Goal: Task Accomplishment & Management: Use online tool/utility

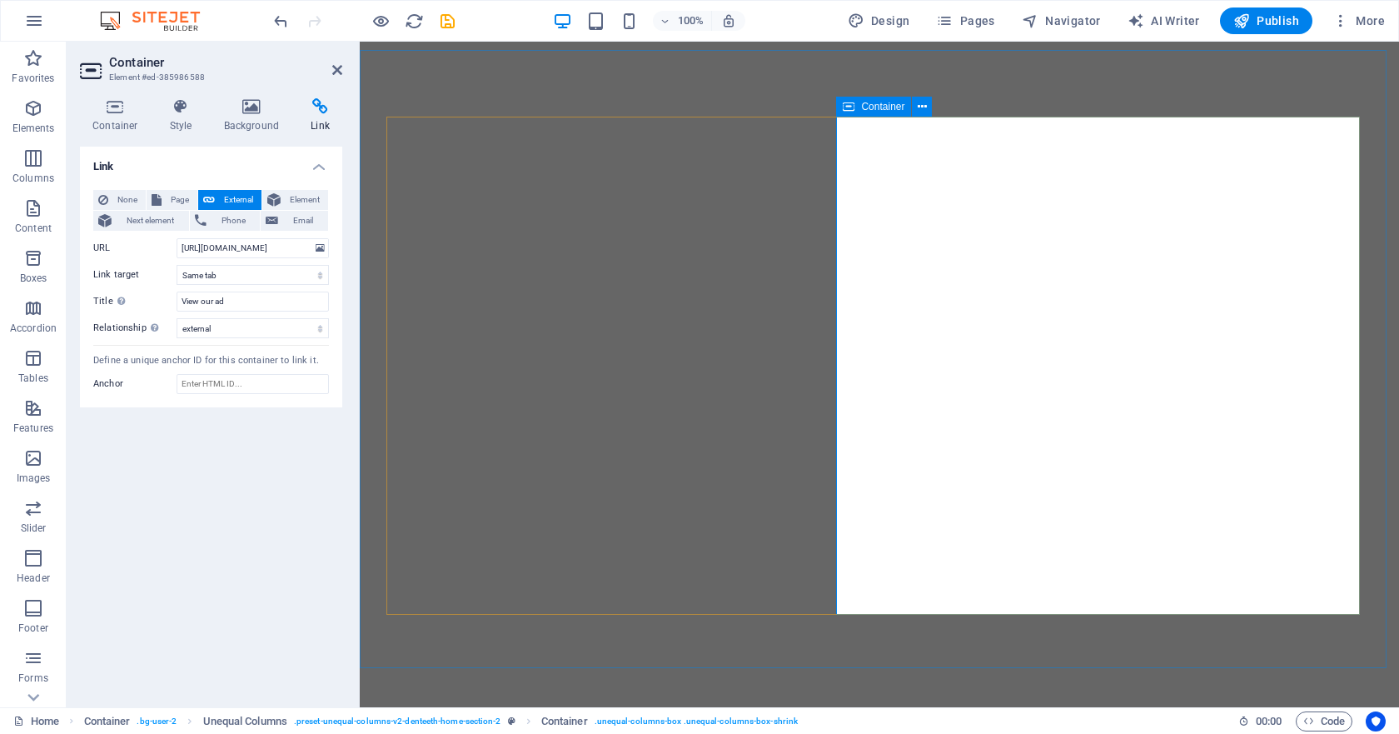
select select
select select "external"
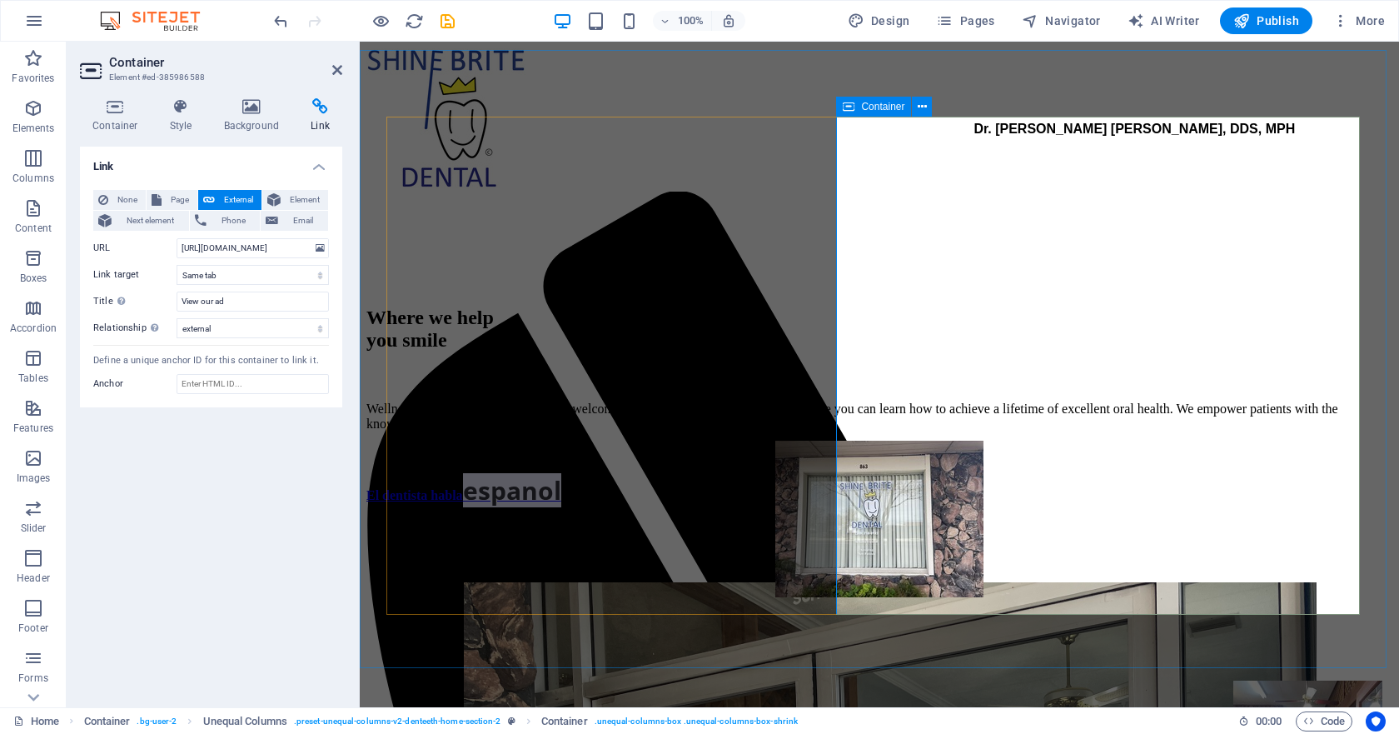
scroll to position [167, 0]
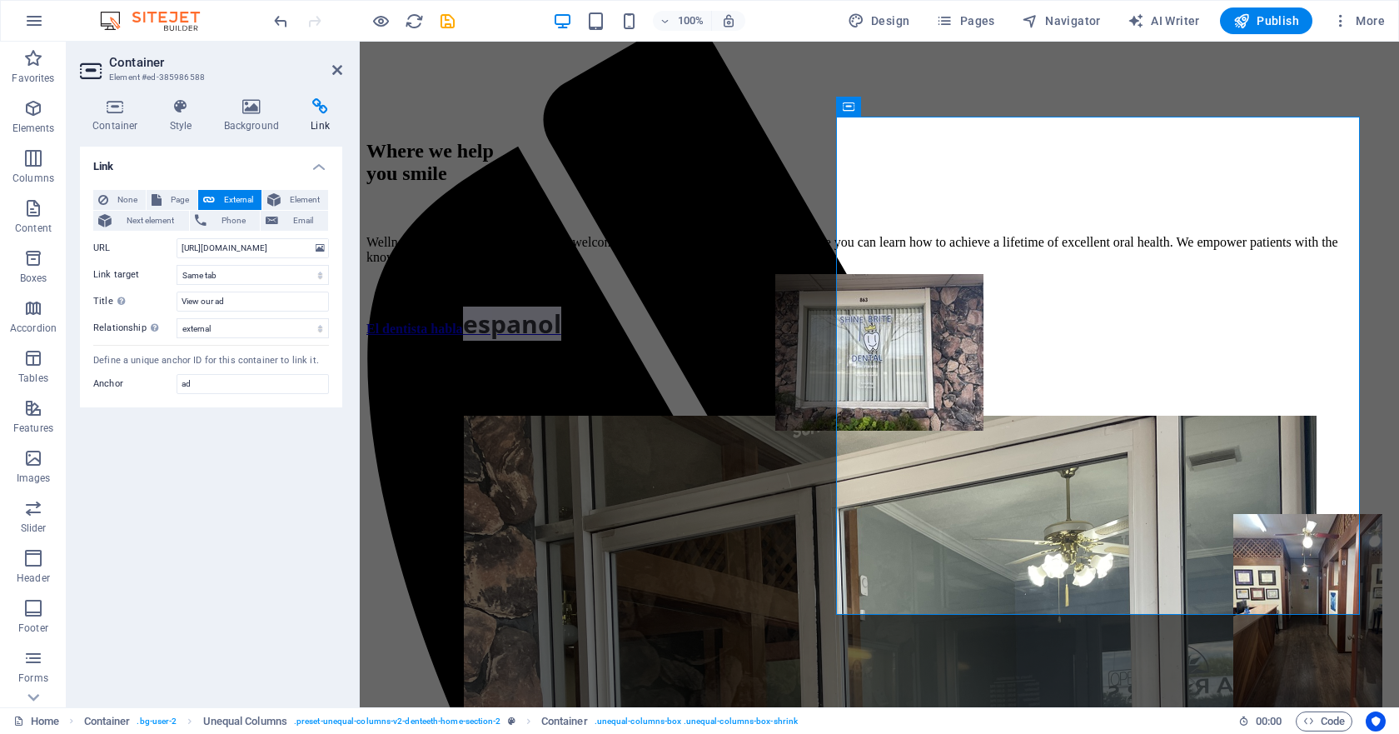
type input "ad"
click at [275, 455] on div "Link None Page External Element Next element Phone Email Page Home New page Hom…" at bounding box center [211, 420] width 262 height 547
click at [332, 77] on link at bounding box center [337, 70] width 10 height 14
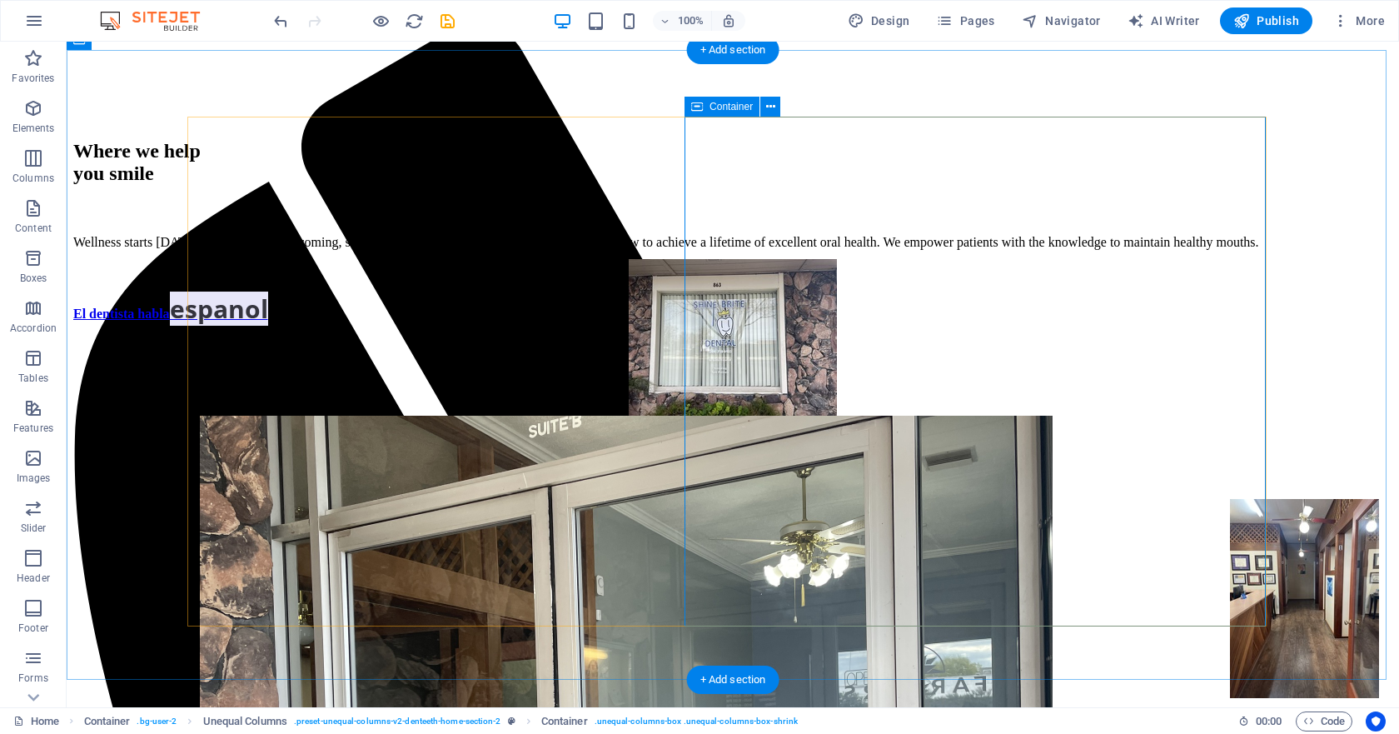
click at [904, 263] on div "El dentista habla espanol" at bounding box center [732, 489] width 1319 height 453
select select
select select "external"
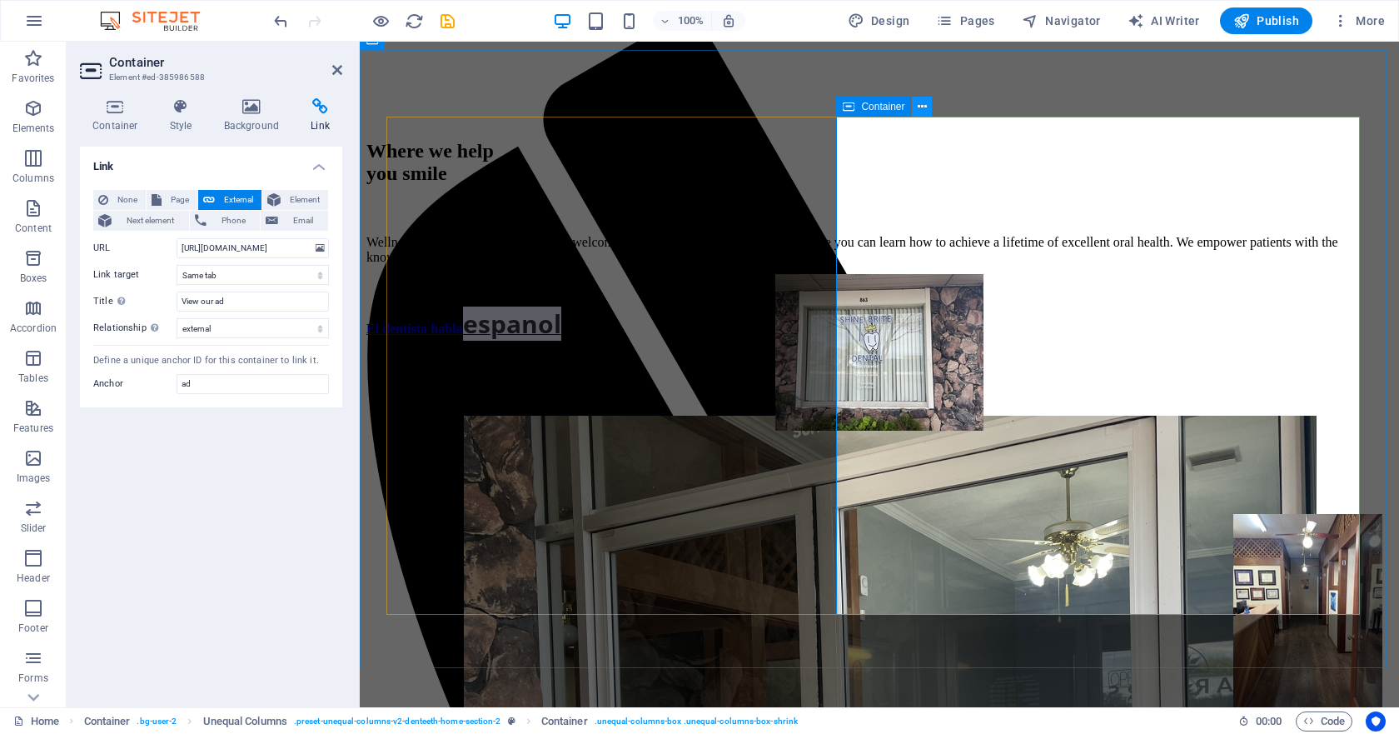
click at [915, 108] on button at bounding box center [922, 107] width 20 height 20
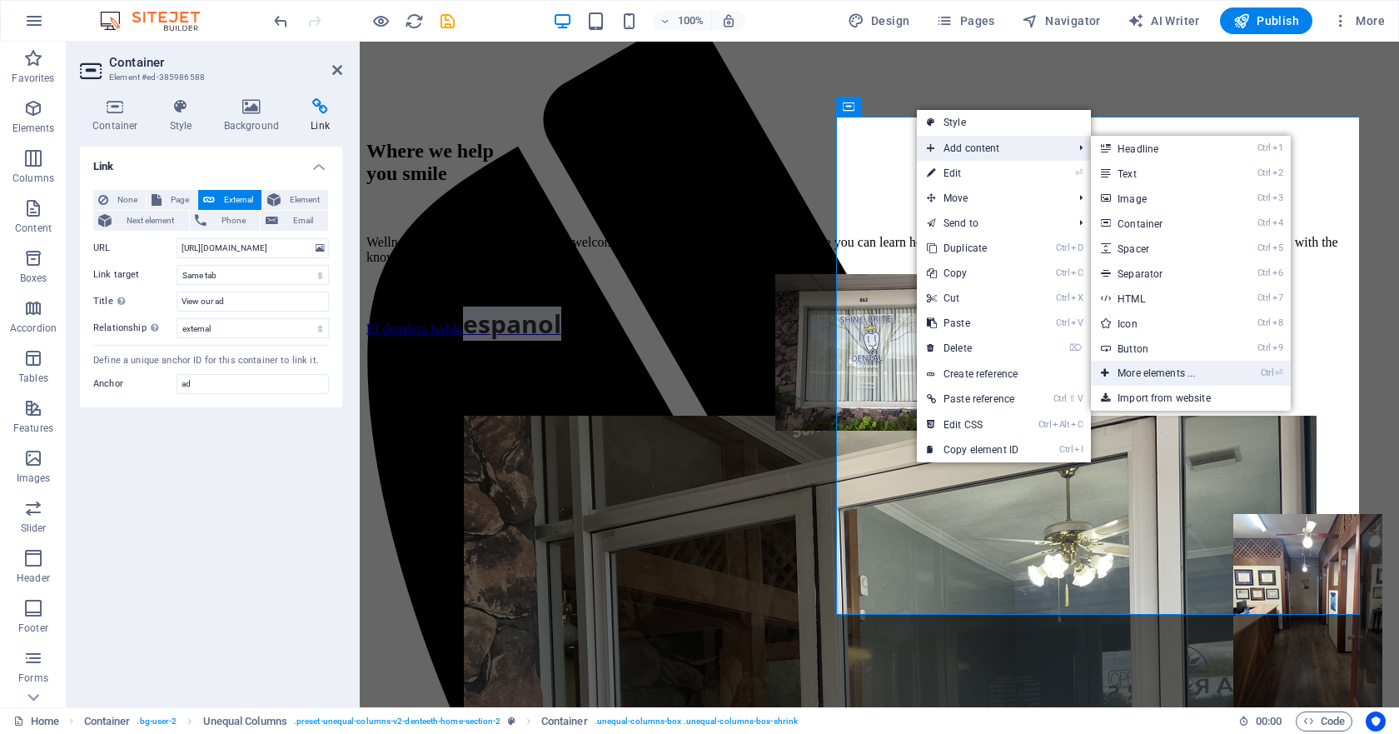
click at [1160, 380] on link "Ctrl ⏎ More elements ..." at bounding box center [1159, 373] width 137 height 25
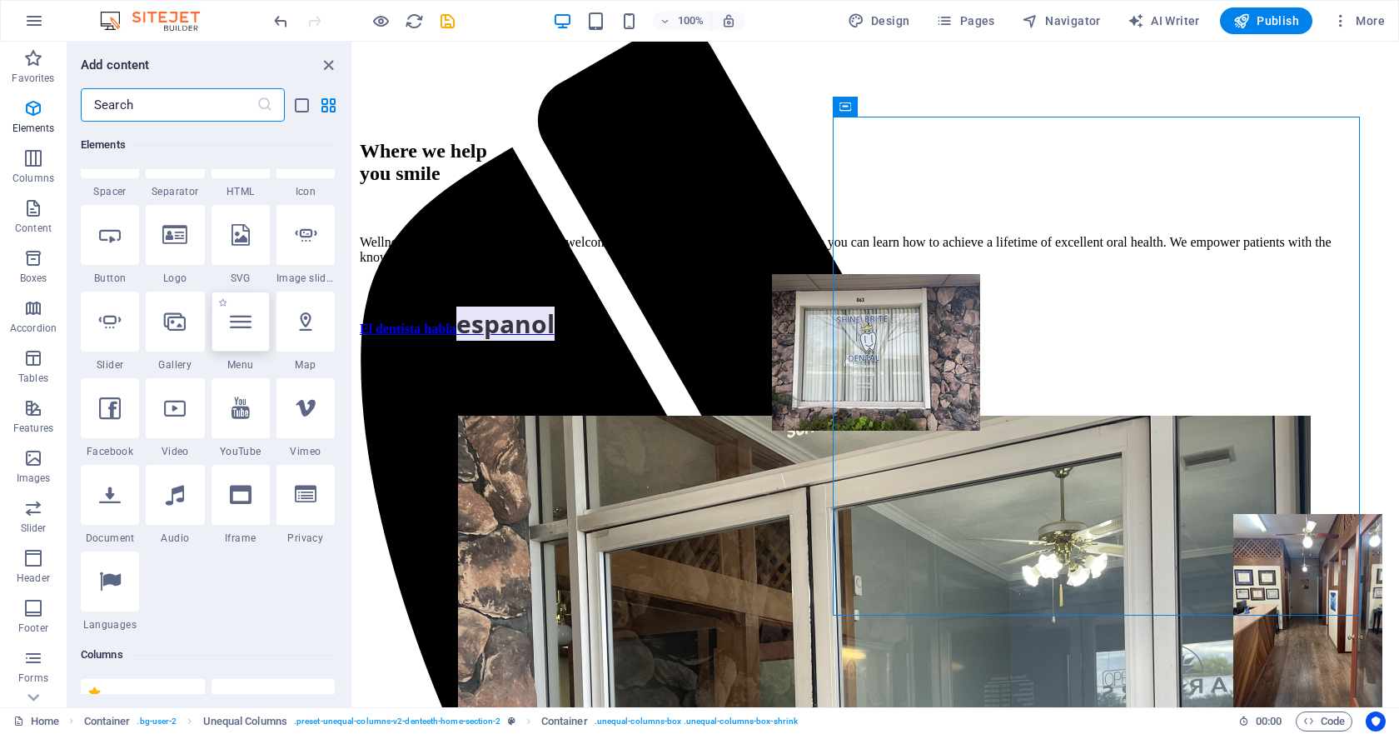
scroll to position [344, 0]
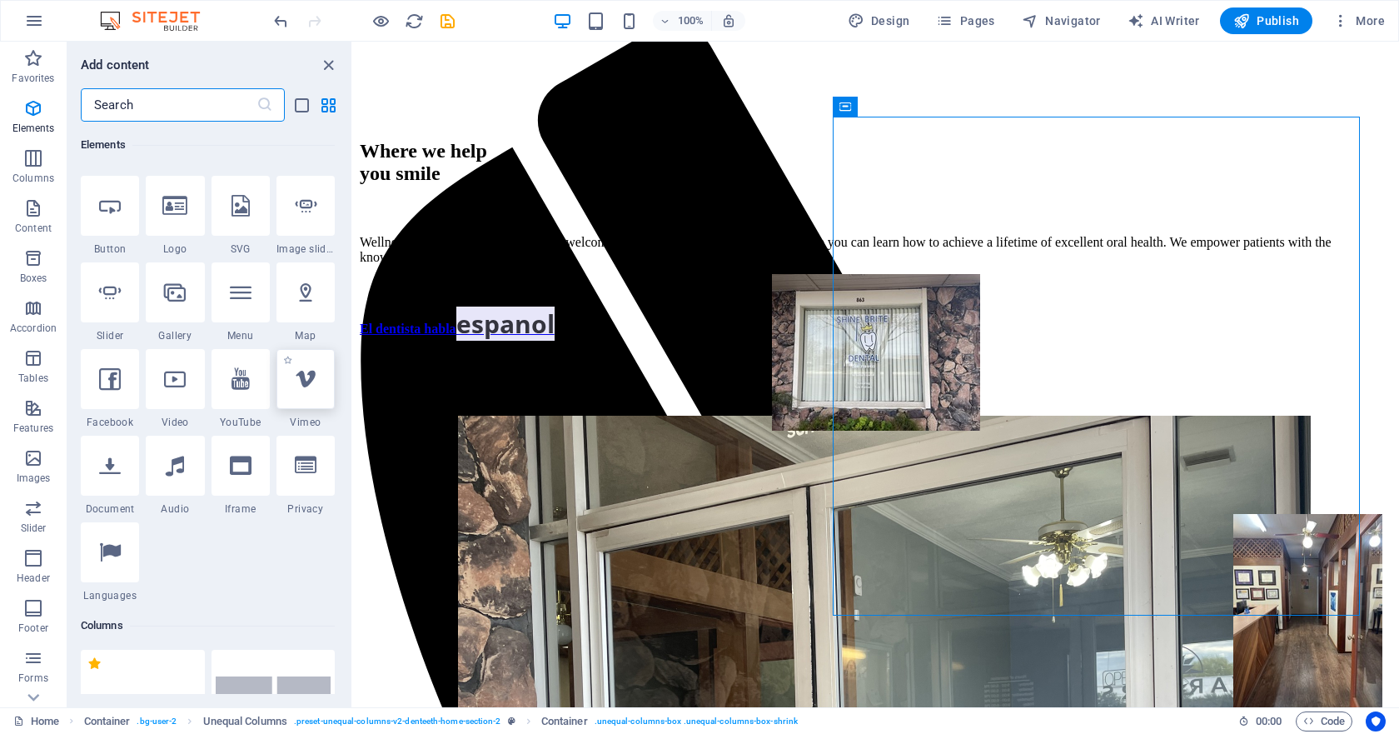
click at [303, 390] on div at bounding box center [305, 379] width 58 height 60
select select "ar16_9"
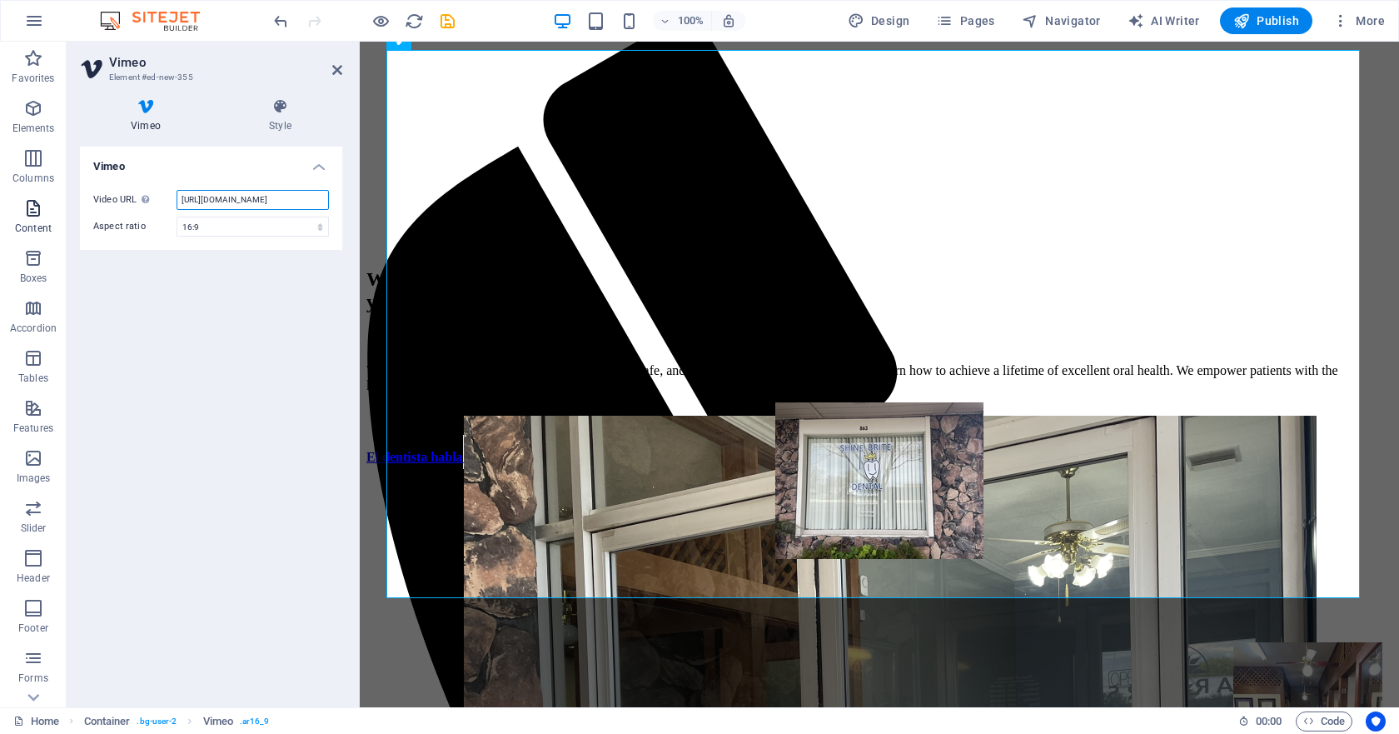
drag, startPoint x: 316, startPoint y: 201, endPoint x: 45, endPoint y: 194, distance: 271.6
click at [45, 194] on section "Favorites Elements Columns Content Boxes Accordion Tables Features Images Slide…" at bounding box center [699, 374] width 1399 height 665
paste input "text"
click at [192, 202] on input "Video URL Insert (or paste) a video URL." at bounding box center [253, 200] width 152 height 20
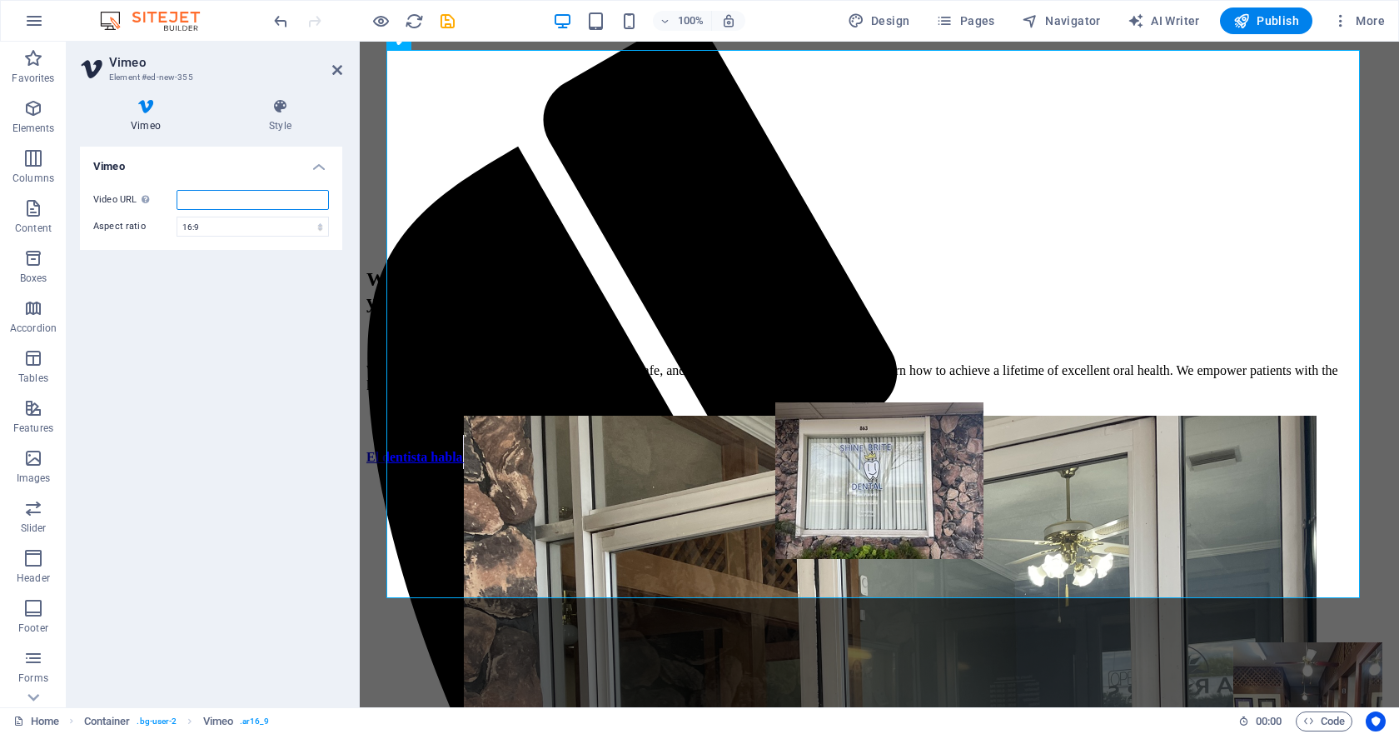
paste input "[URL][DOMAIN_NAME]"
type input "[URL][DOMAIN_NAME]"
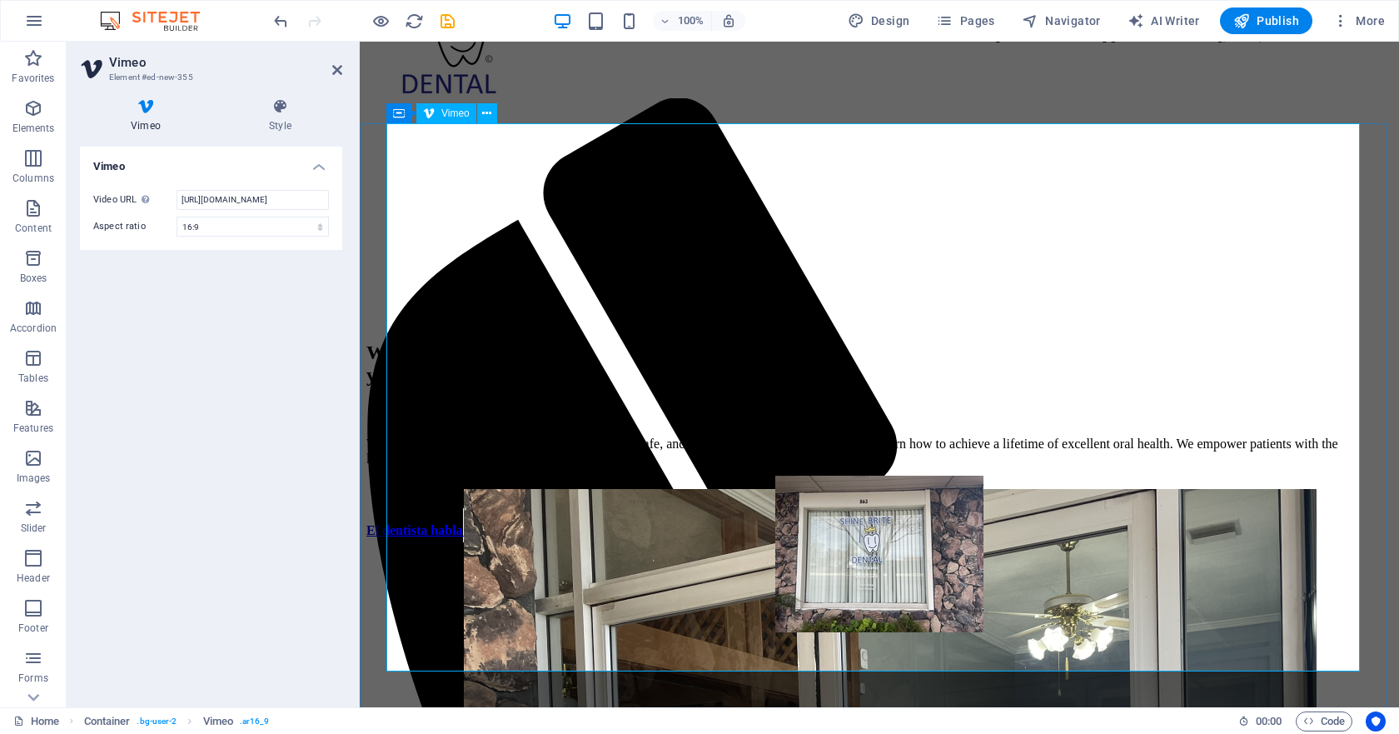
scroll to position [0, 0]
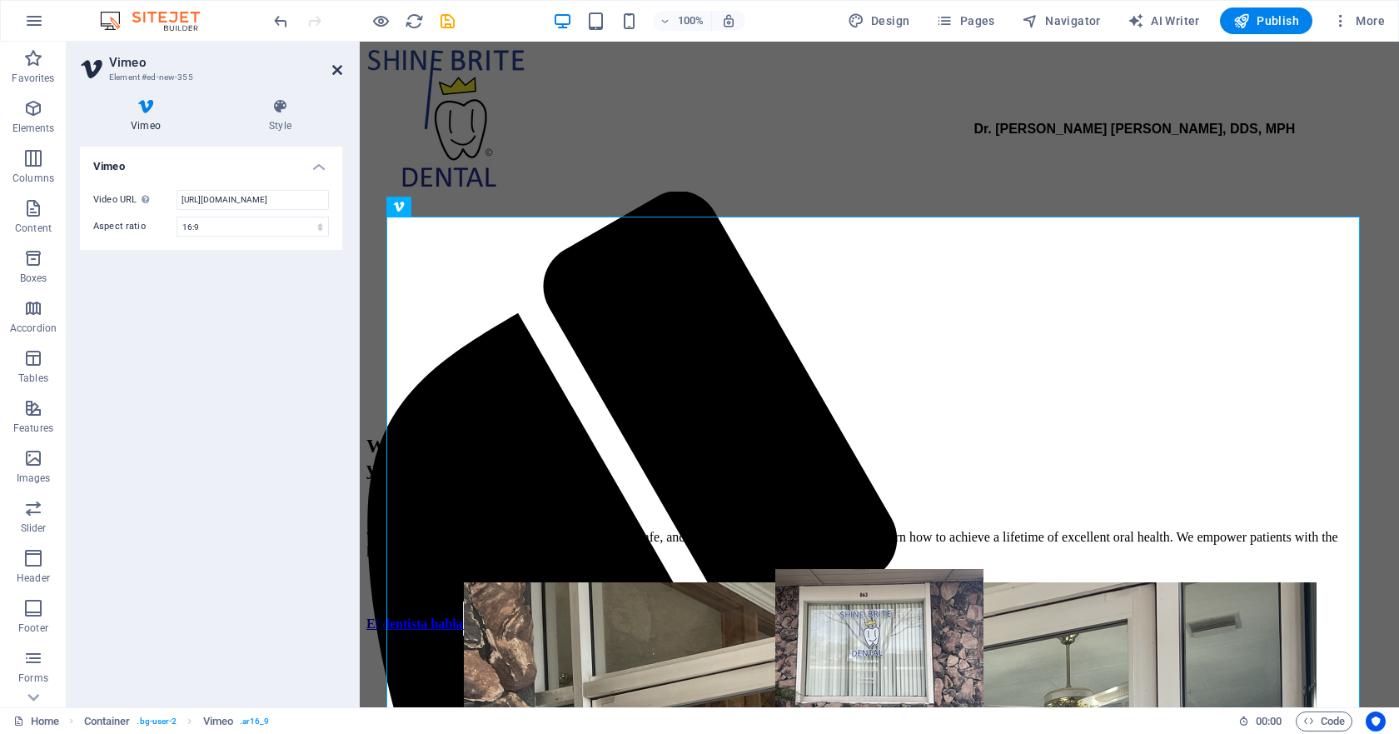
click at [336, 71] on icon at bounding box center [337, 69] width 10 height 13
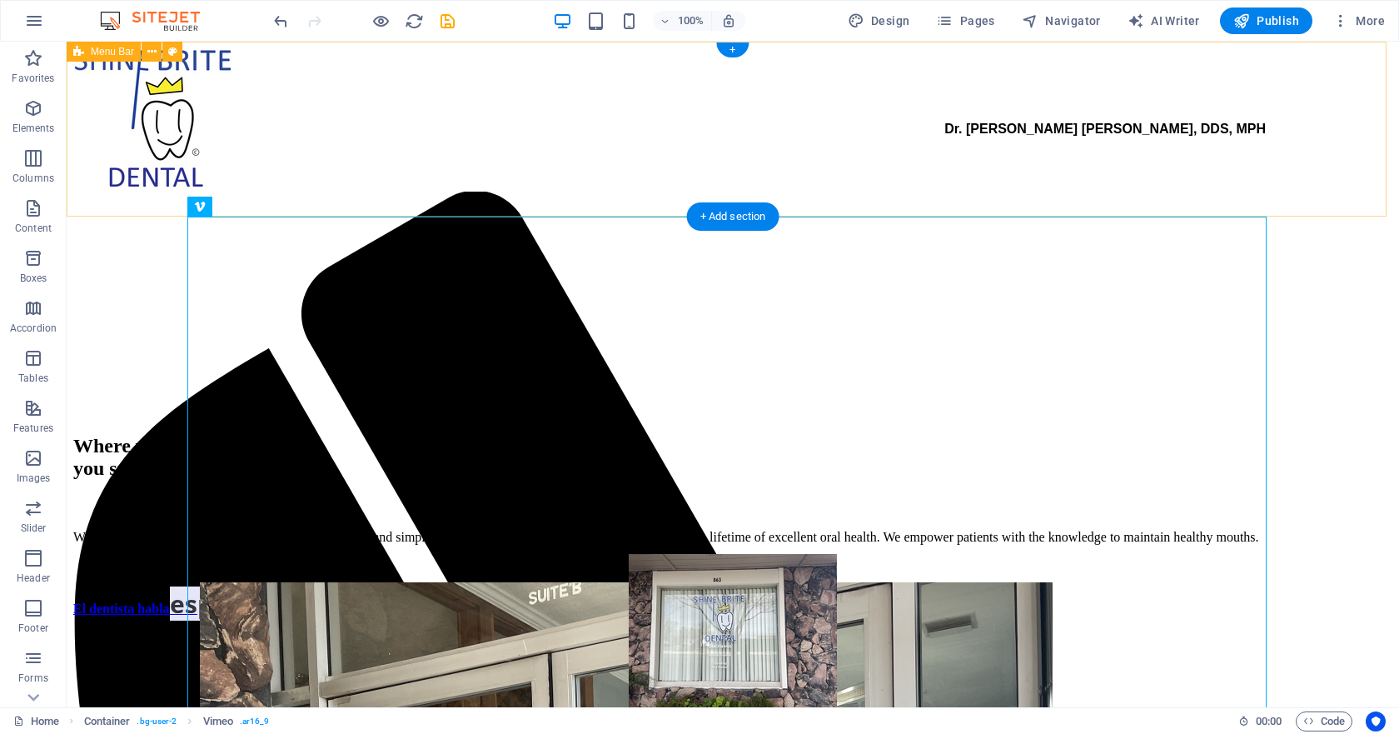
click at [931, 185] on div "Dr. [PERSON_NAME] [PERSON_NAME], DDS, MPH" at bounding box center [732, 135] width 1319 height 175
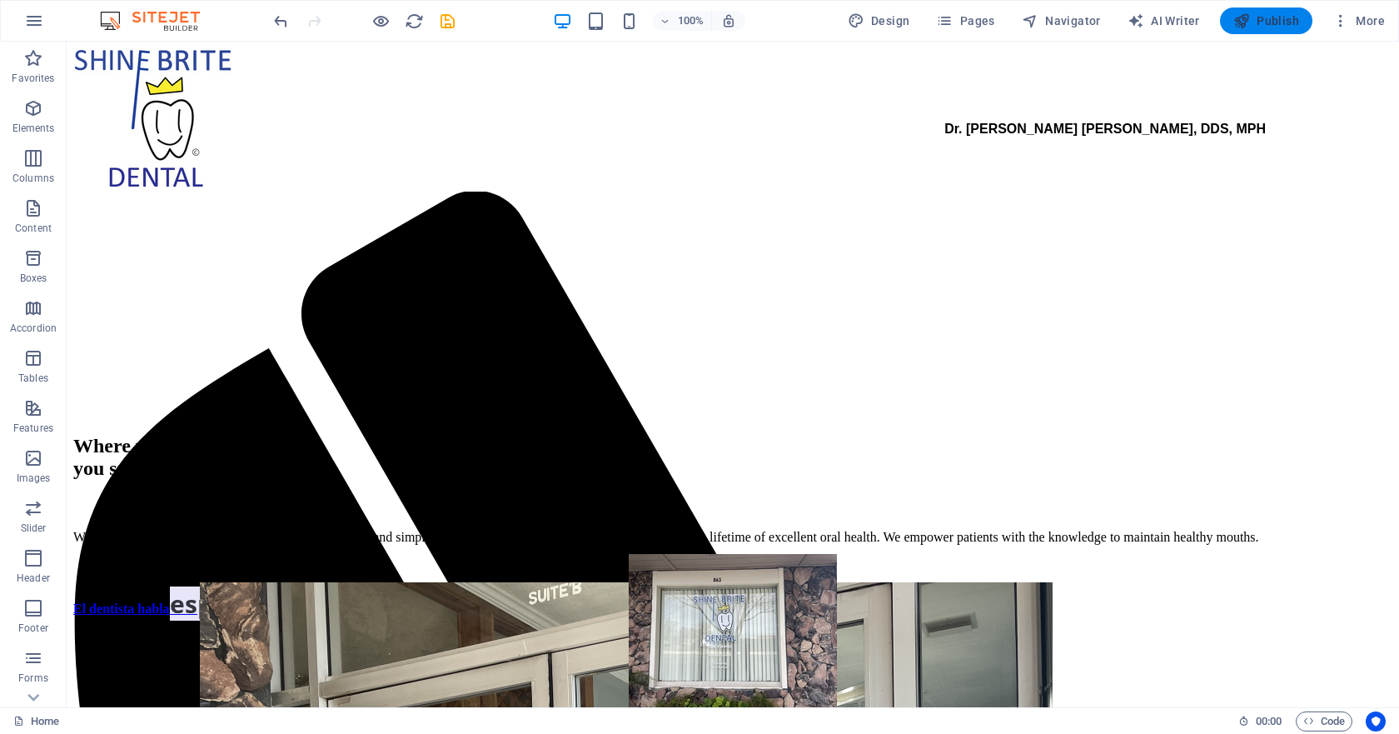
click at [1277, 23] on span "Publish" at bounding box center [1266, 20] width 66 height 17
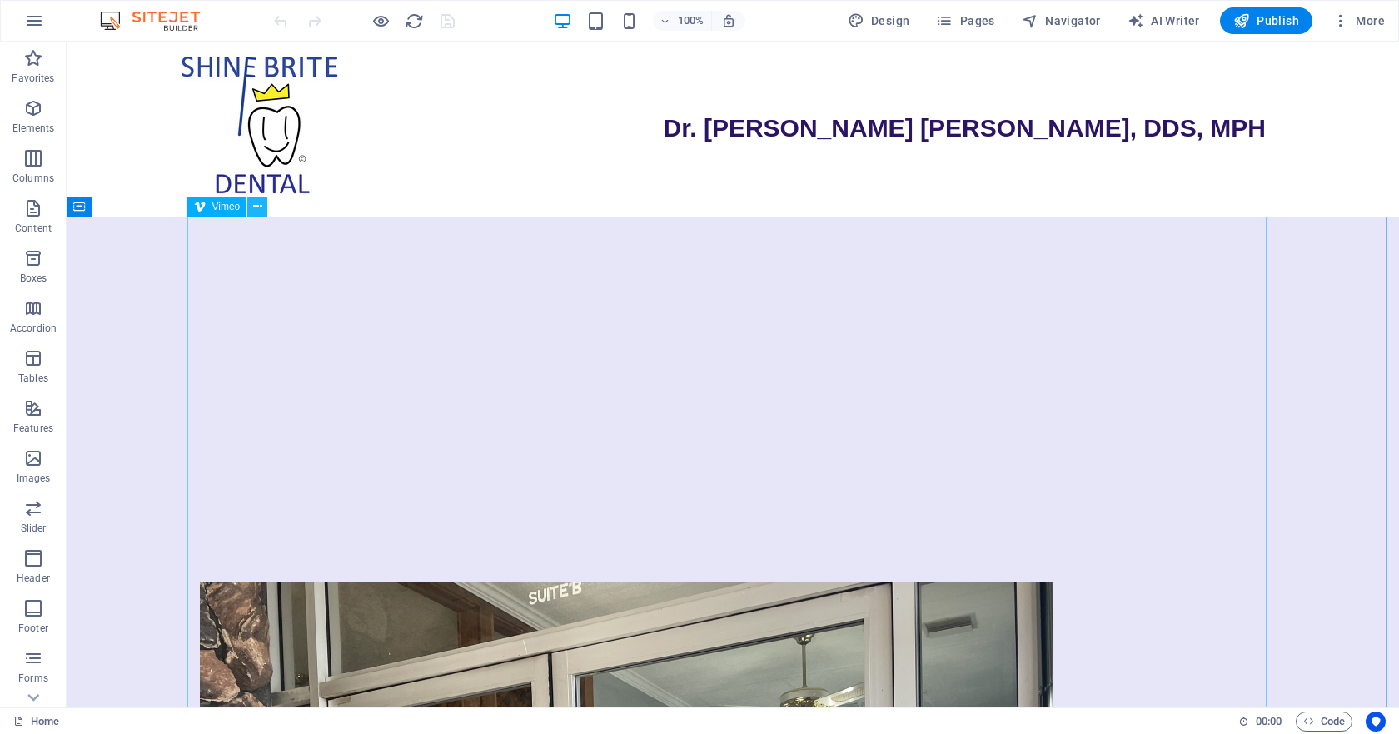
click at [261, 208] on icon at bounding box center [257, 206] width 9 height 17
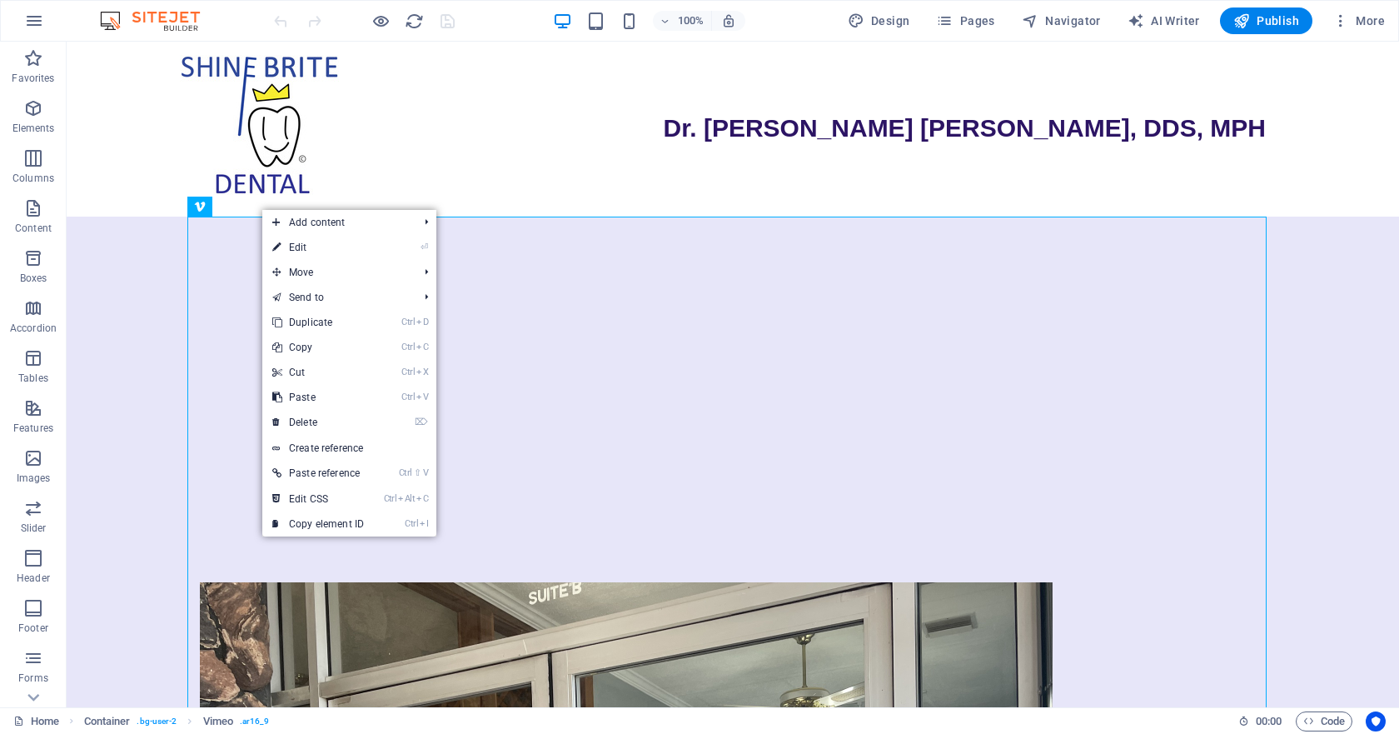
click at [329, 245] on link "⏎ Edit" at bounding box center [318, 247] width 112 height 25
select select "ar16_9"
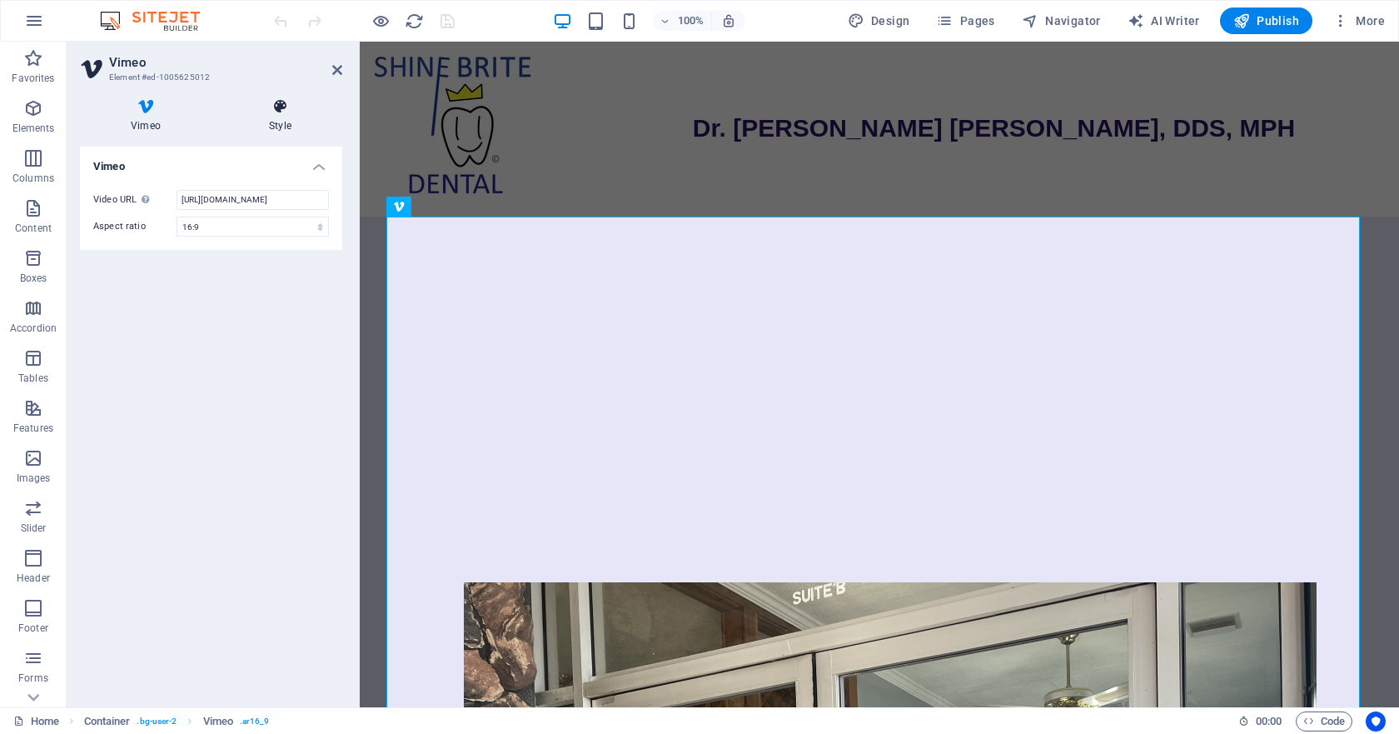
click at [289, 120] on h4 "Style" at bounding box center [280, 115] width 124 height 35
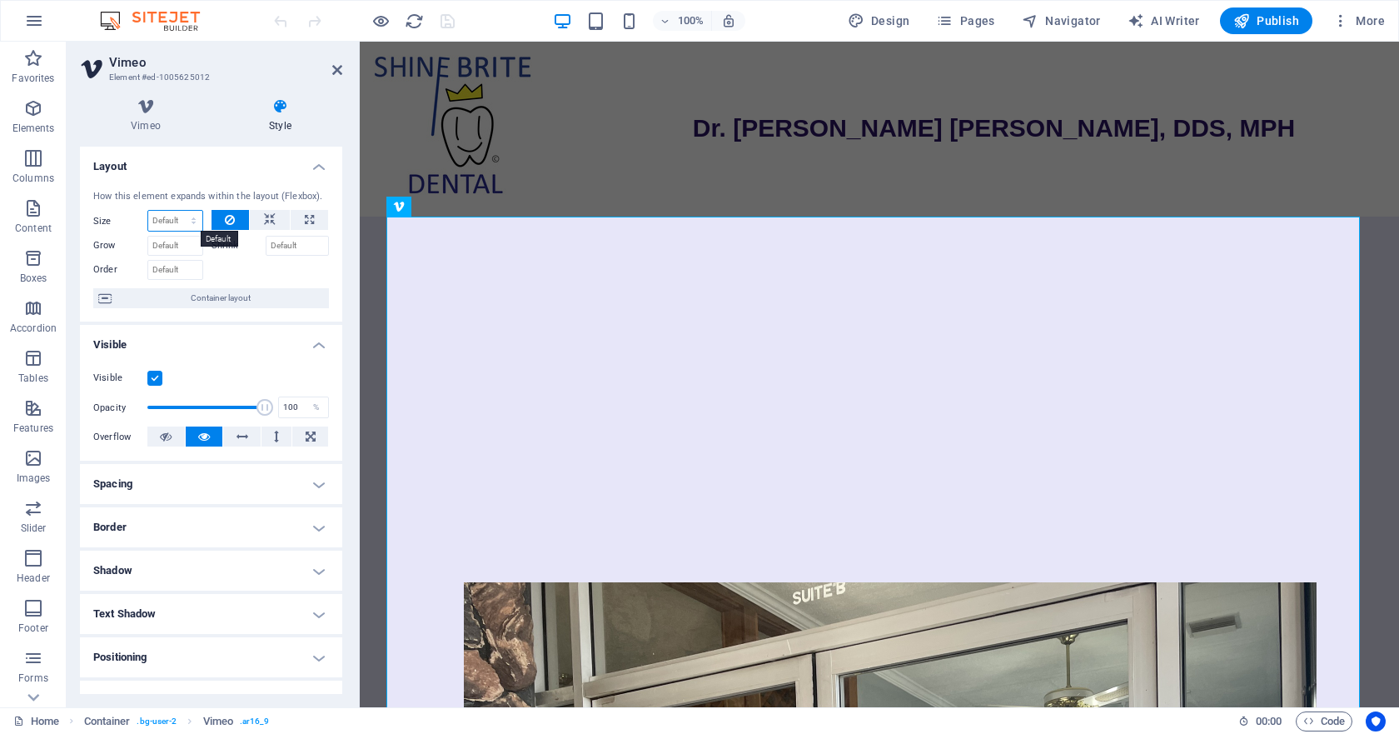
click at [182, 217] on select "Default auto px % 1/1 1/2 1/3 1/4 1/5 1/6 1/7 1/8 1/9 1/10" at bounding box center [175, 221] width 54 height 20
click at [262, 257] on div at bounding box center [271, 268] width 118 height 24
click at [220, 245] on label "Shrink" at bounding box center [239, 246] width 54 height 20
click at [266, 245] on input "Shrink" at bounding box center [298, 246] width 64 height 20
click at [218, 246] on label "Shrink" at bounding box center [239, 246] width 54 height 20
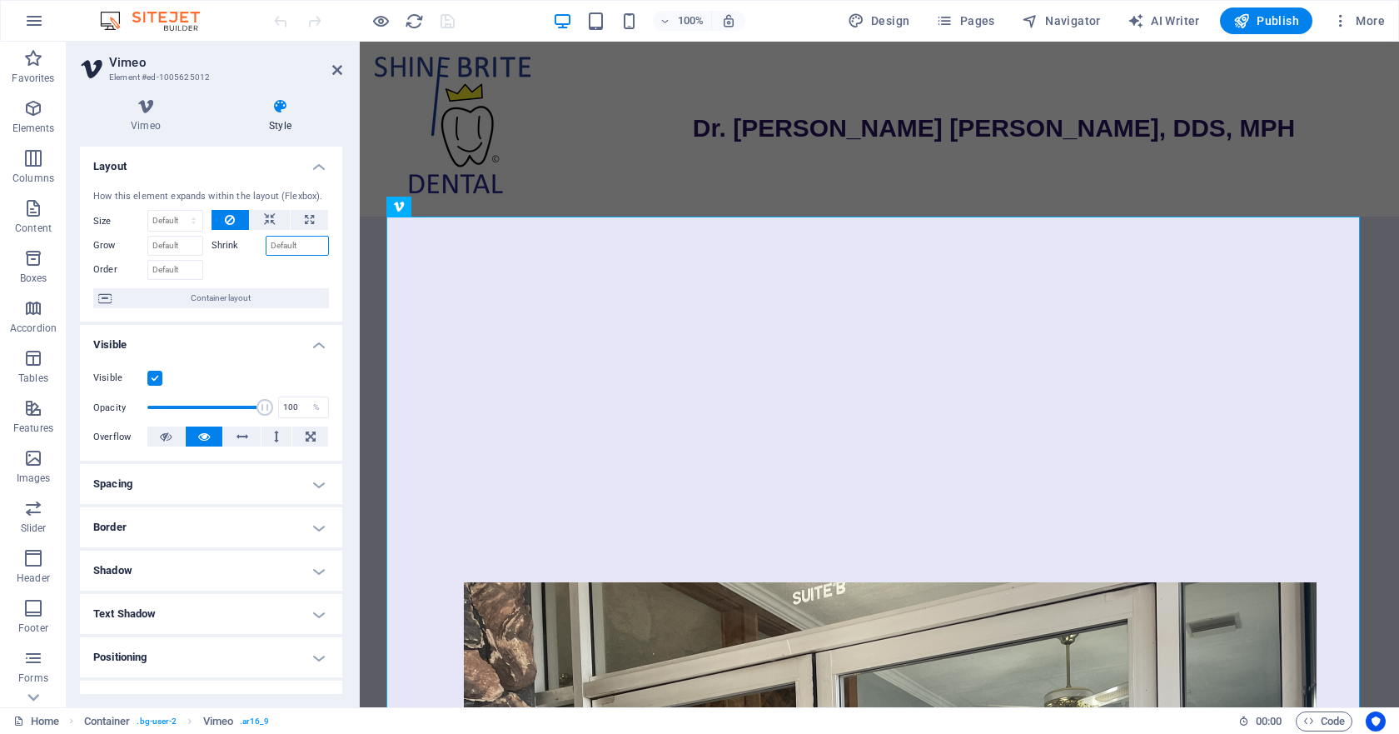
click at [266, 246] on input "Shrink" at bounding box center [298, 246] width 64 height 20
type input "50"
click at [250, 258] on div at bounding box center [271, 268] width 118 height 24
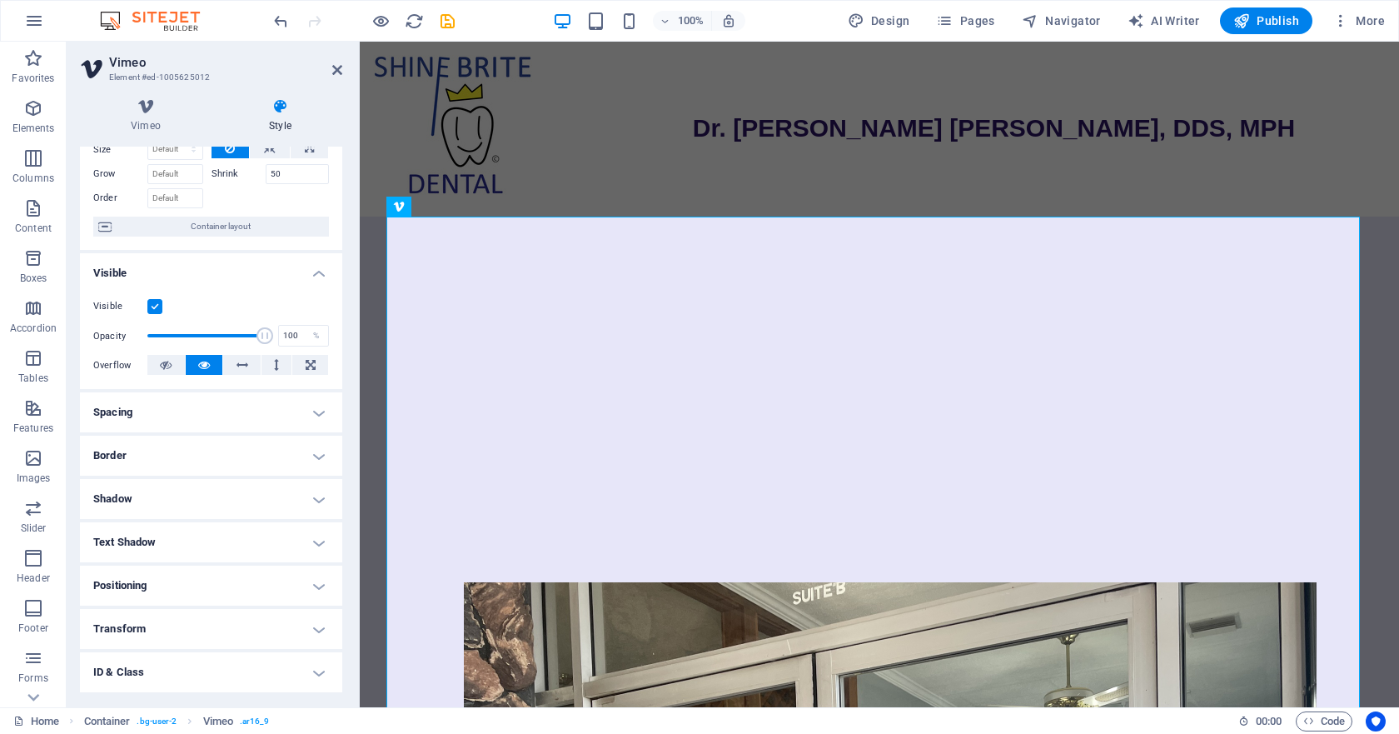
scroll to position [157, 0]
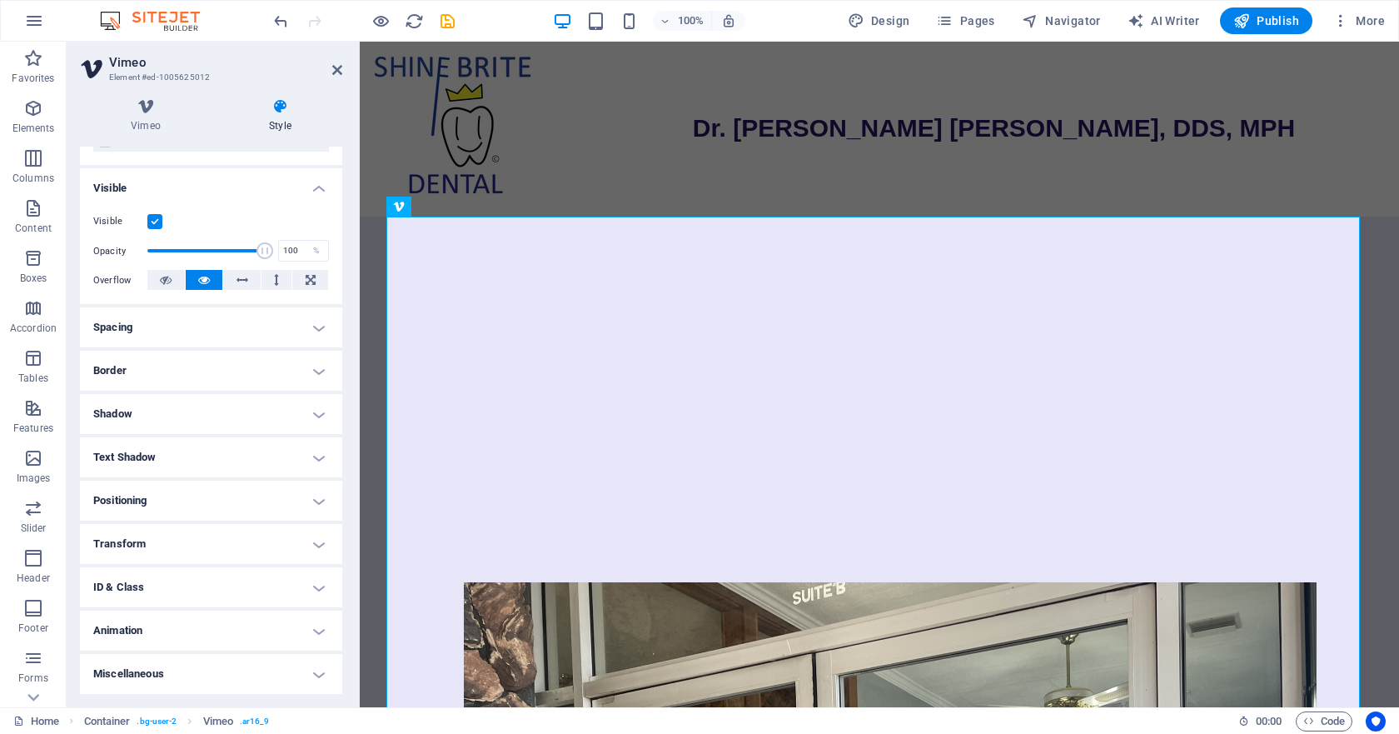
click at [262, 502] on h4 "Positioning" at bounding box center [211, 501] width 262 height 40
click at [262, 502] on h4 "Positioning" at bounding box center [211, 496] width 262 height 30
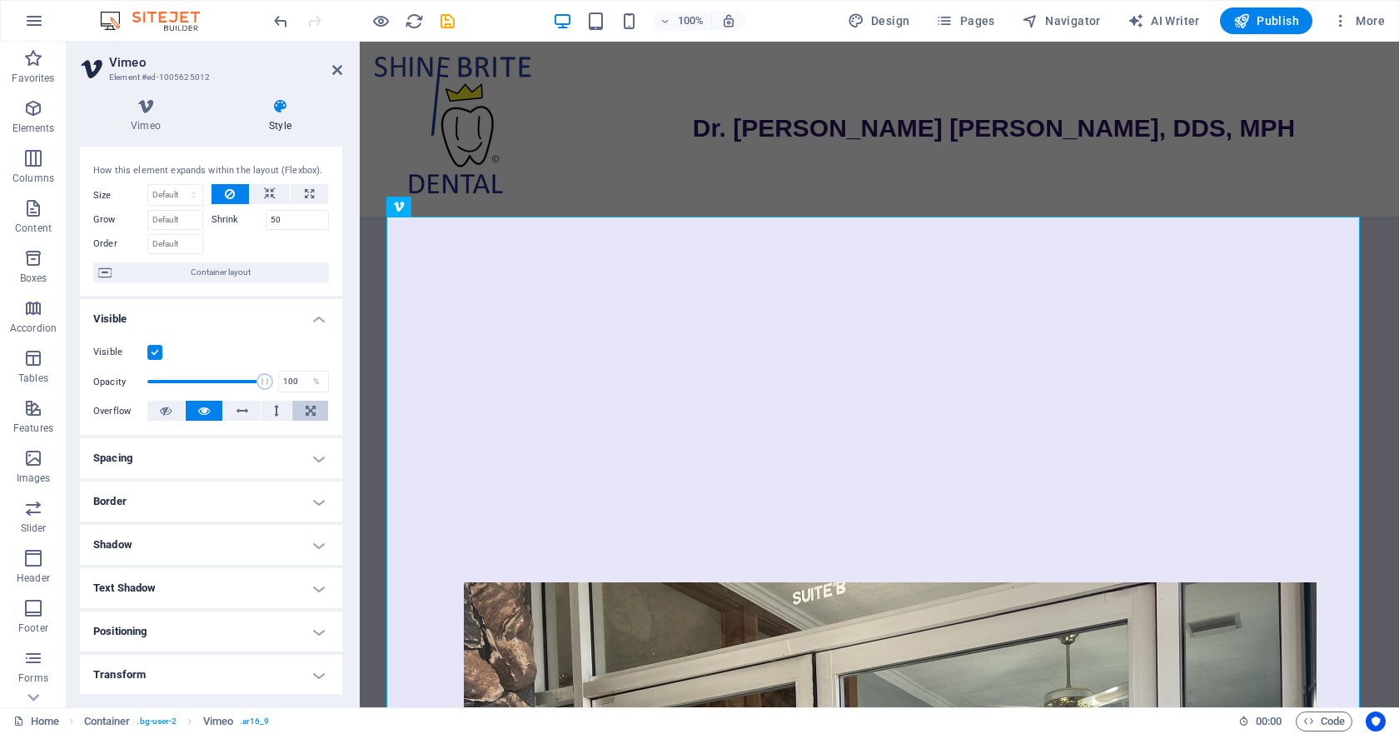
scroll to position [0, 0]
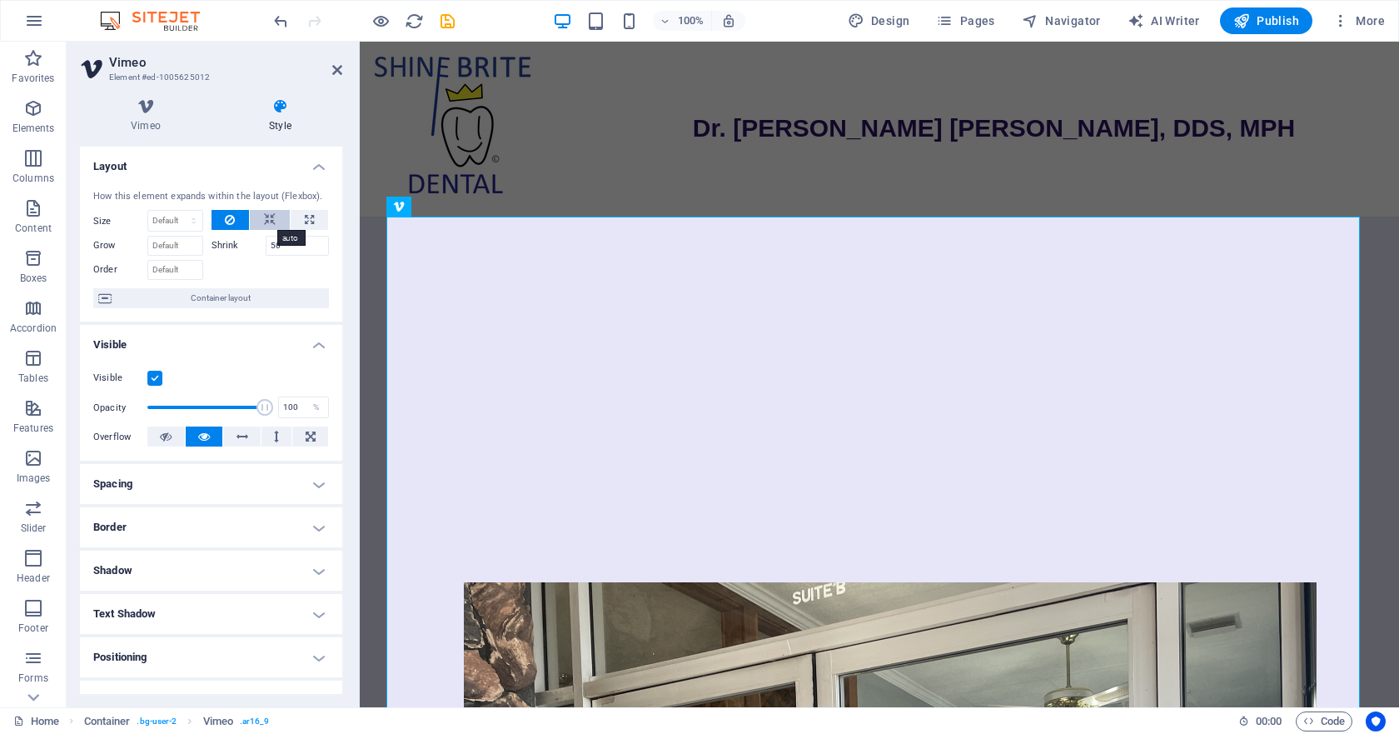
click at [276, 227] on button at bounding box center [270, 220] width 40 height 20
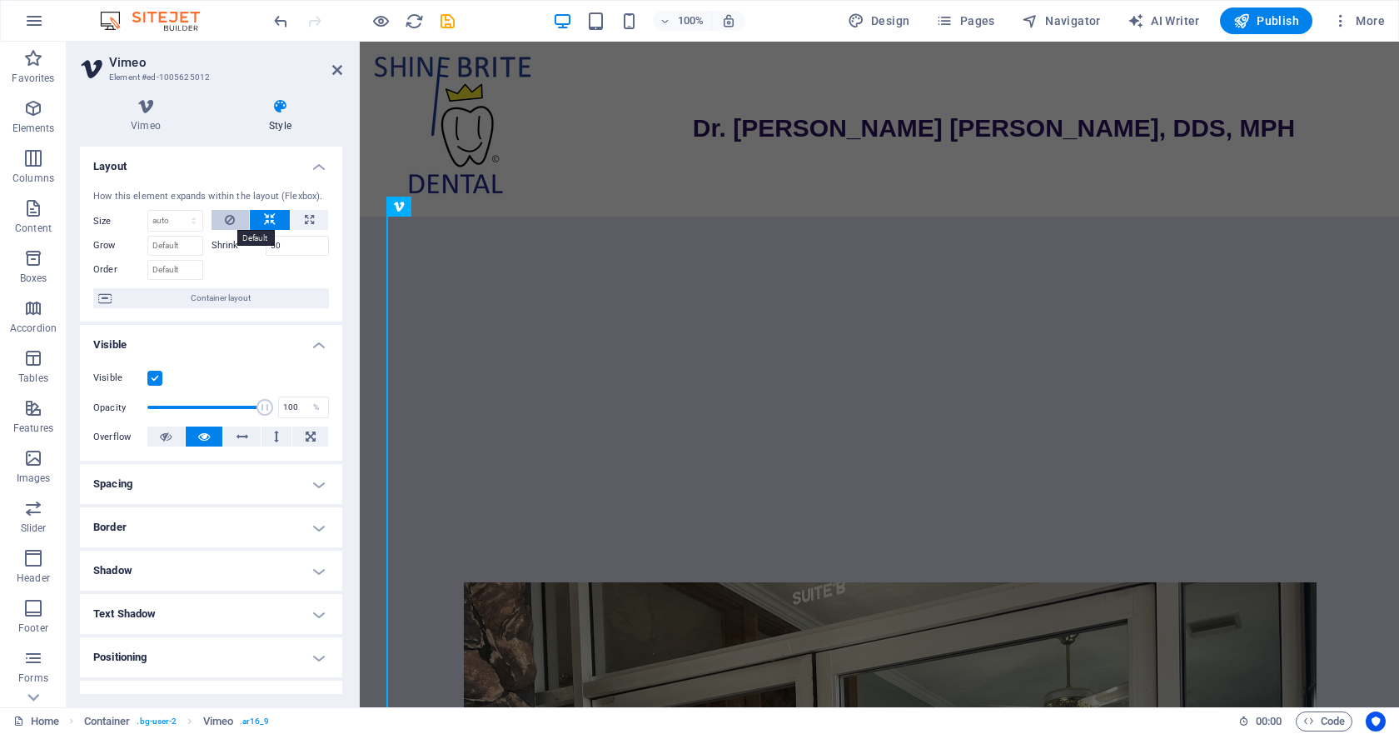
click at [232, 216] on icon at bounding box center [230, 220] width 10 height 20
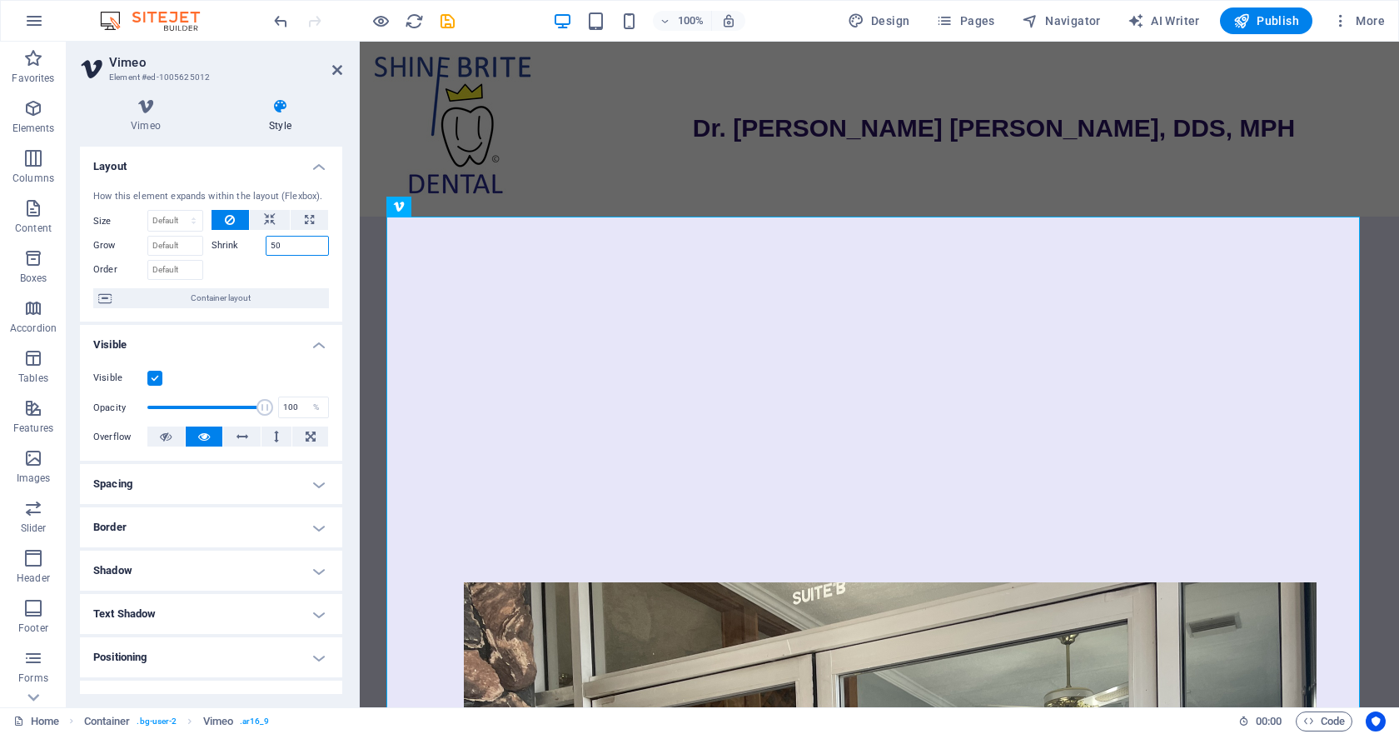
click at [290, 248] on input "50" at bounding box center [298, 246] width 64 height 20
click at [340, 74] on icon at bounding box center [337, 69] width 10 height 13
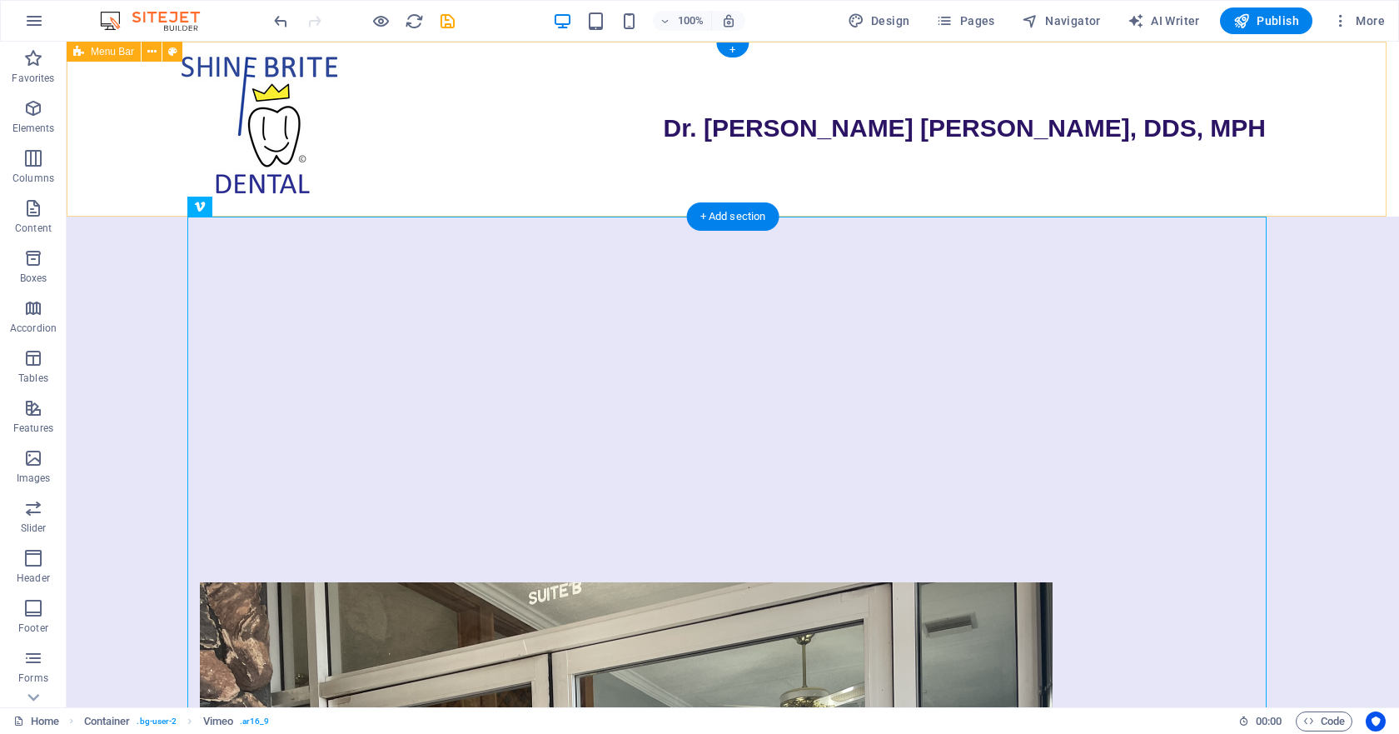
click at [925, 179] on div "Dr. [PERSON_NAME] [PERSON_NAME], DDS, MPH" at bounding box center [733, 129] width 1332 height 175
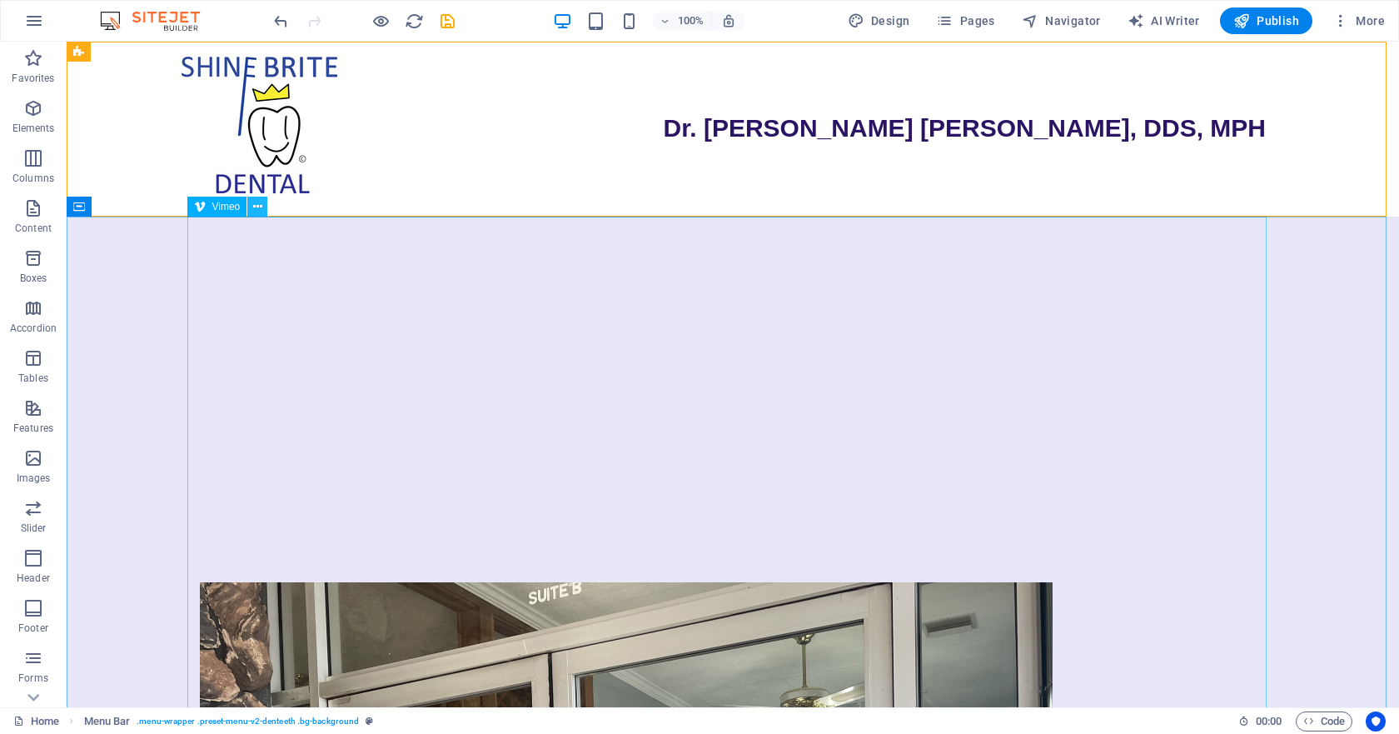
click at [257, 207] on icon at bounding box center [257, 206] width 9 height 17
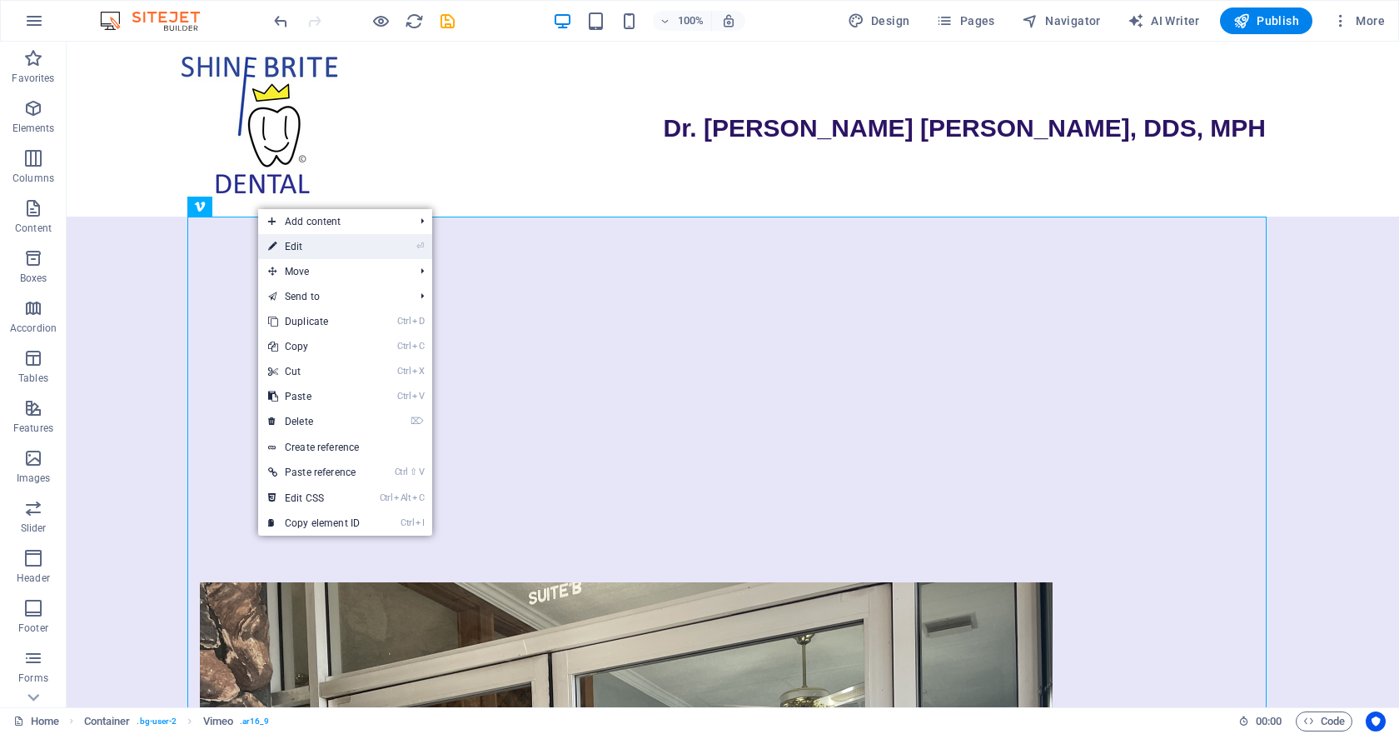
click at [296, 247] on link "⏎ Edit" at bounding box center [314, 246] width 112 height 25
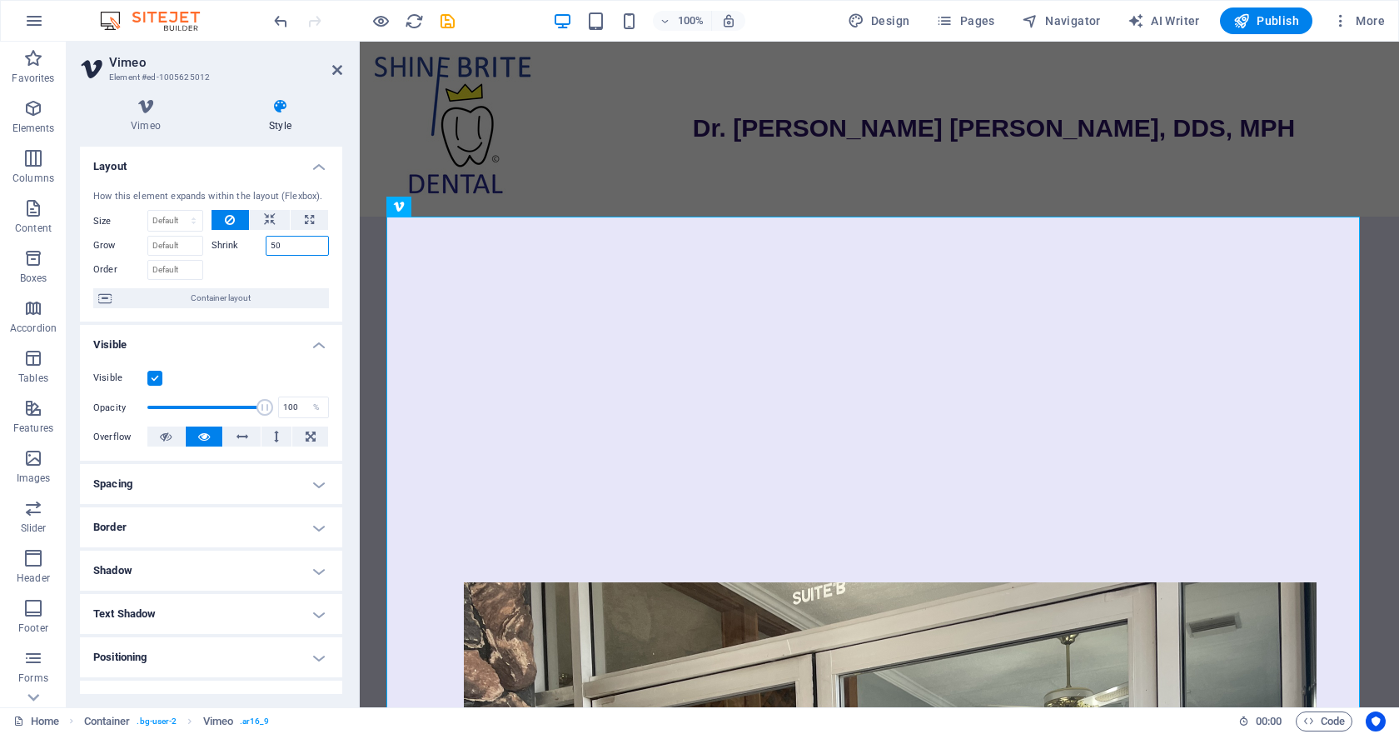
drag, startPoint x: 290, startPoint y: 243, endPoint x: 142, endPoint y: 240, distance: 147.4
click at [143, 240] on div "Grow Shrink 50" at bounding box center [211, 244] width 236 height 24
click at [222, 272] on div at bounding box center [271, 268] width 118 height 24
click at [222, 301] on span "Container layout" at bounding box center [220, 298] width 207 height 20
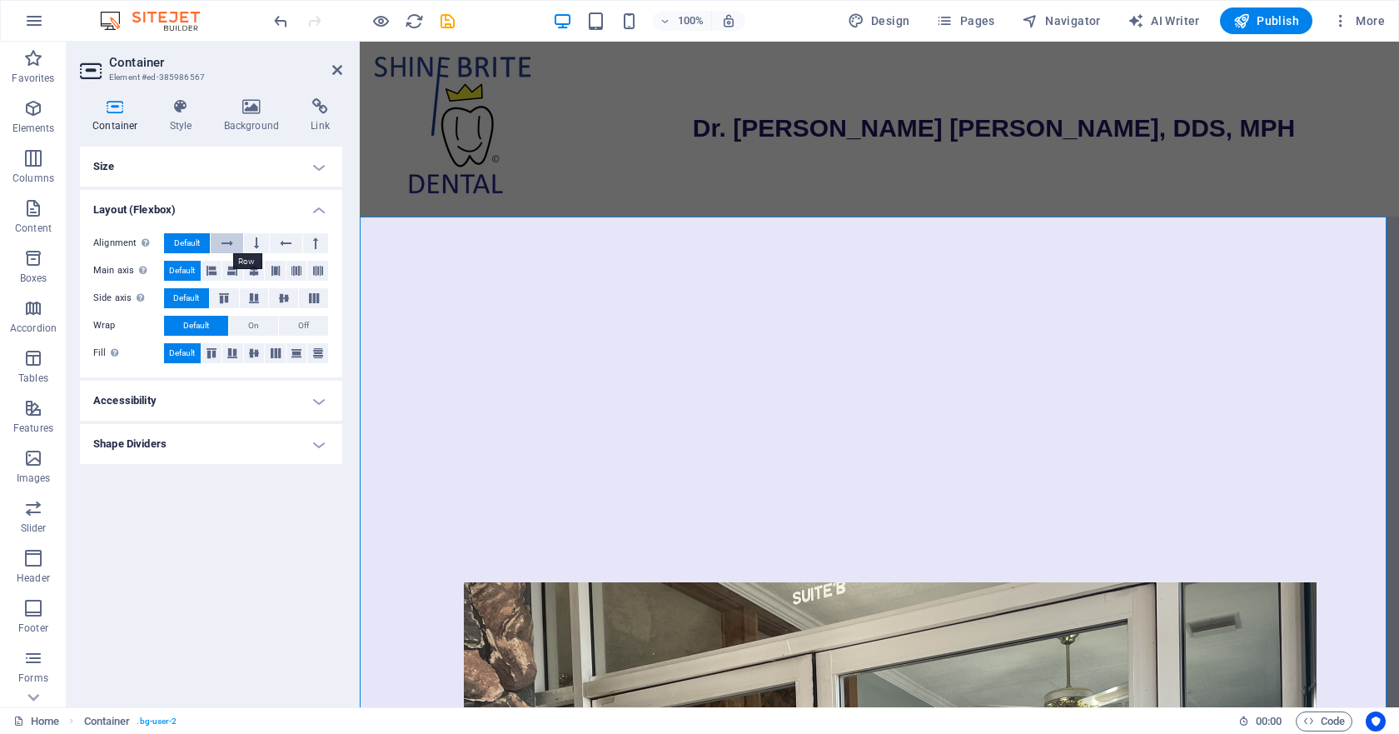
click at [234, 246] on button at bounding box center [227, 243] width 32 height 20
click at [186, 242] on span "Default" at bounding box center [187, 243] width 26 height 20
click at [271, 274] on icon at bounding box center [276, 271] width 10 height 20
click at [174, 272] on span "Default" at bounding box center [182, 271] width 26 height 20
click at [445, 213] on icon at bounding box center [445, 206] width 9 height 17
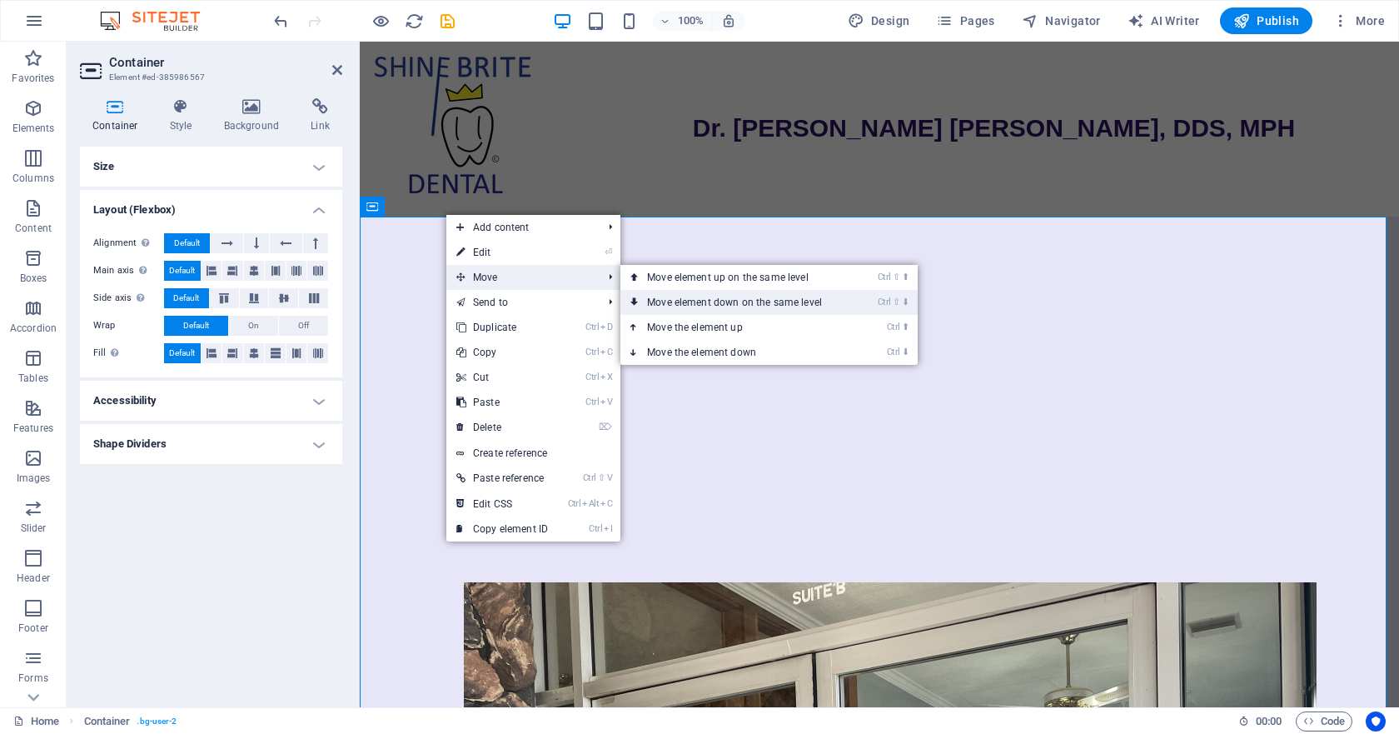
click at [752, 309] on link "Ctrl ⇧ ⬇ Move element down on the same level" at bounding box center [737, 302] width 235 height 25
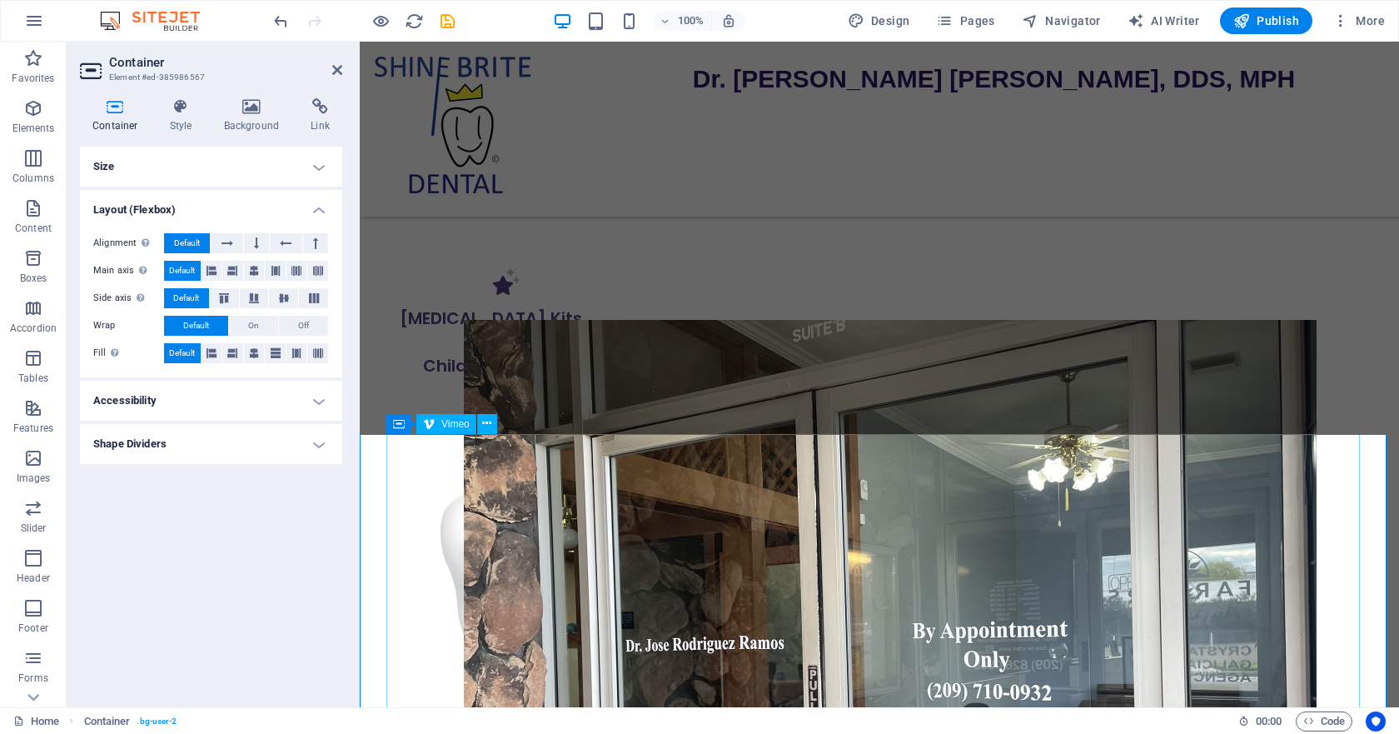
scroll to position [333, 0]
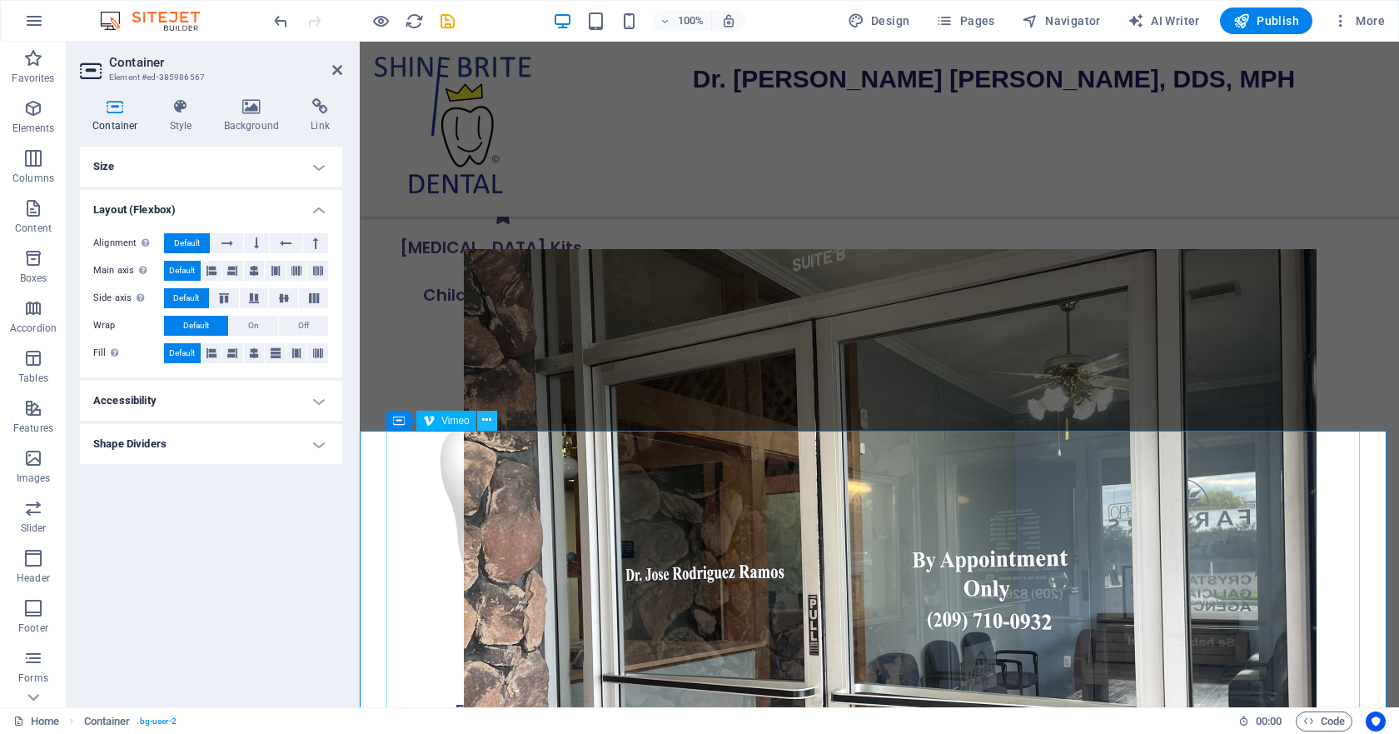
click at [492, 426] on button at bounding box center [487, 421] width 20 height 20
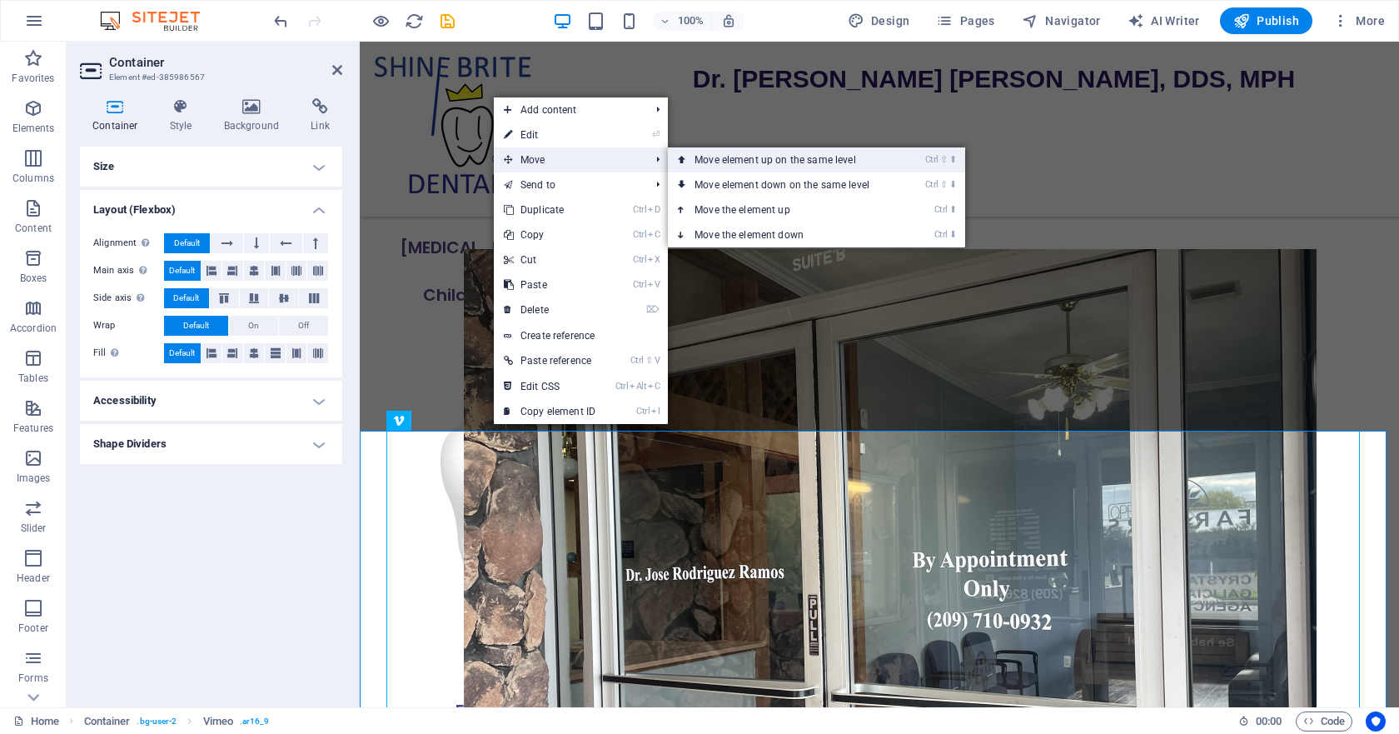
click at [743, 162] on link "Ctrl ⇧ ⬆ Move element up on the same level" at bounding box center [785, 159] width 235 height 25
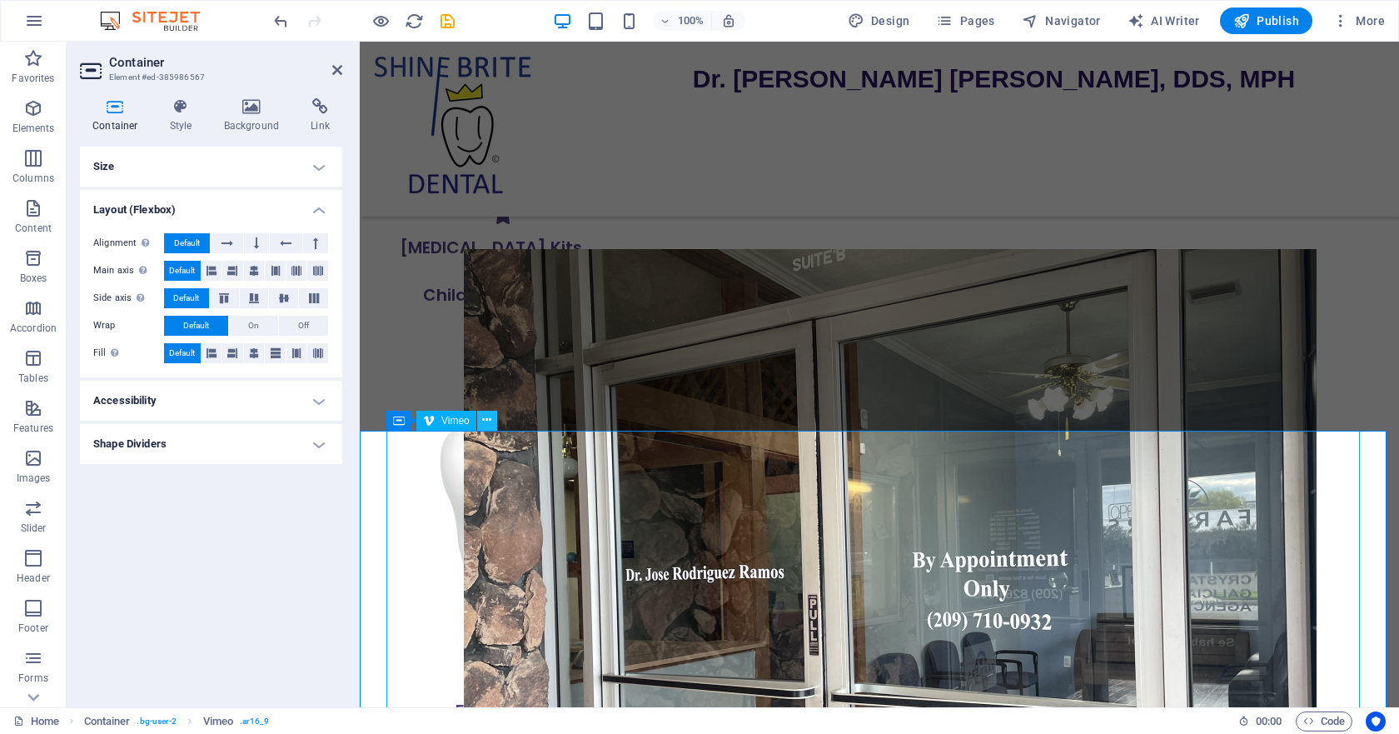
click at [487, 425] on icon at bounding box center [486, 419] width 9 height 17
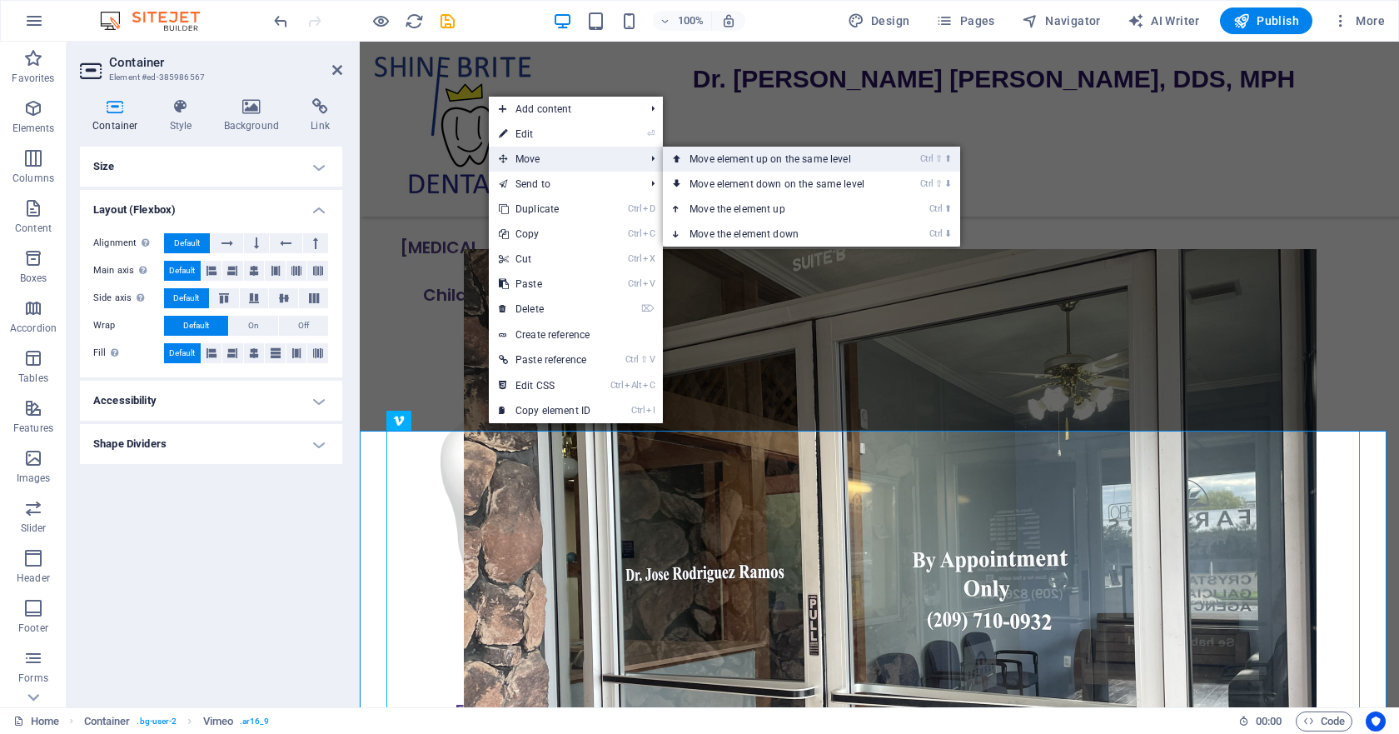
click at [757, 162] on link "Ctrl ⇧ ⬆ Move element up on the same level" at bounding box center [780, 159] width 235 height 25
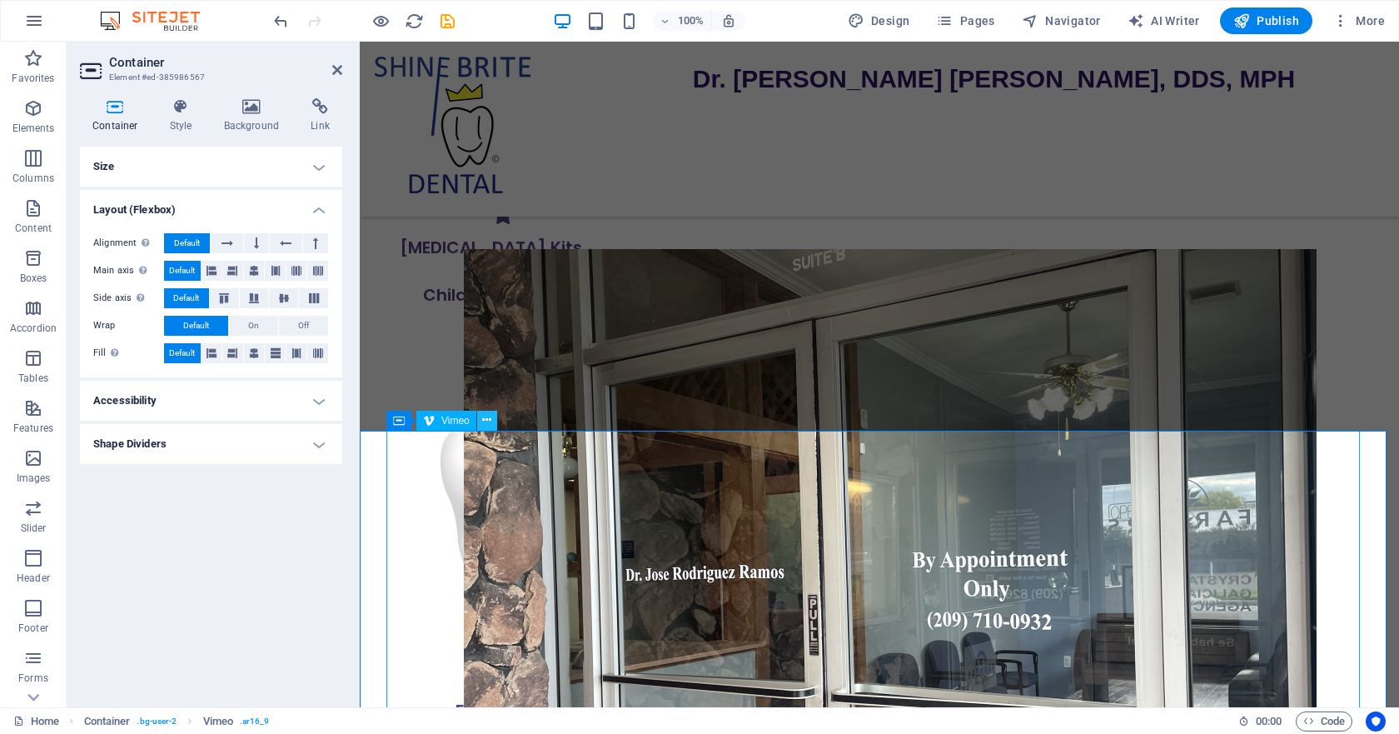
click at [493, 426] on button at bounding box center [487, 421] width 20 height 20
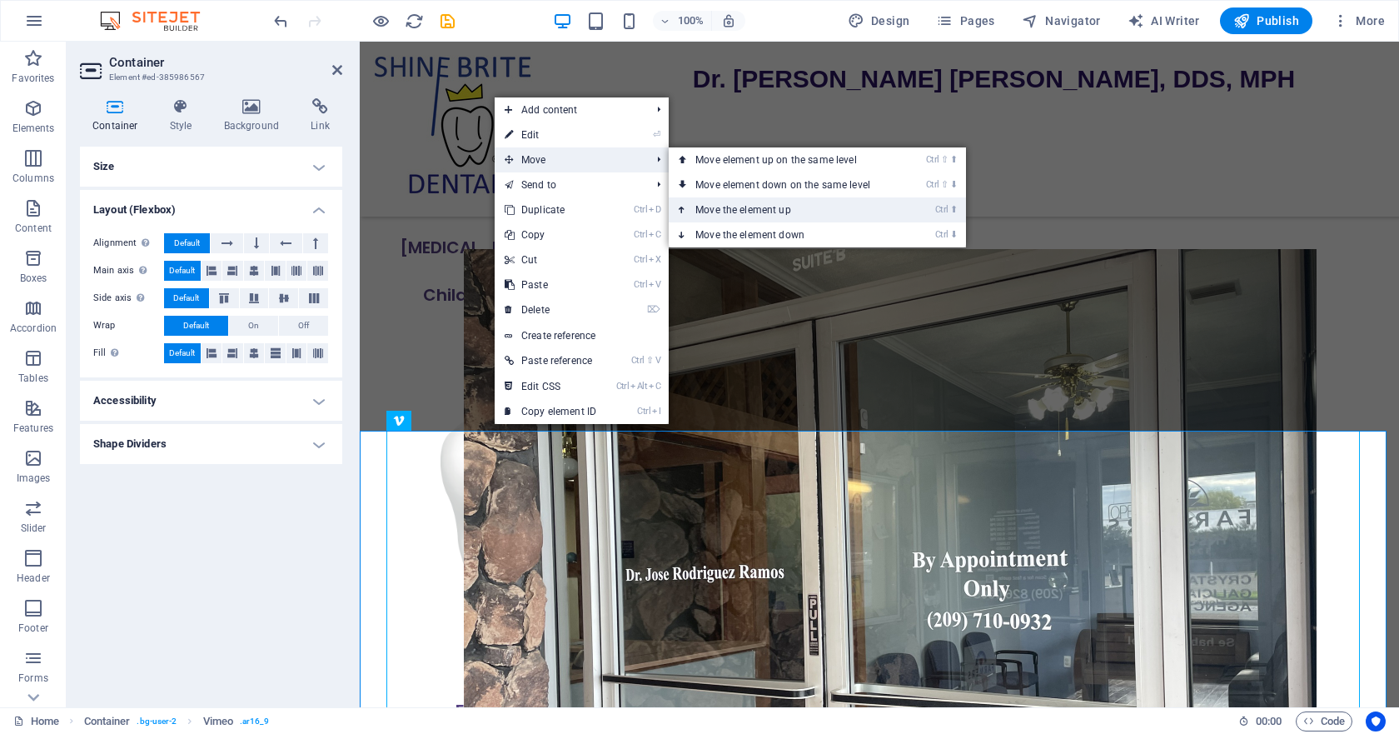
click at [735, 208] on link "Ctrl ⬆ Move the element up" at bounding box center [786, 209] width 235 height 25
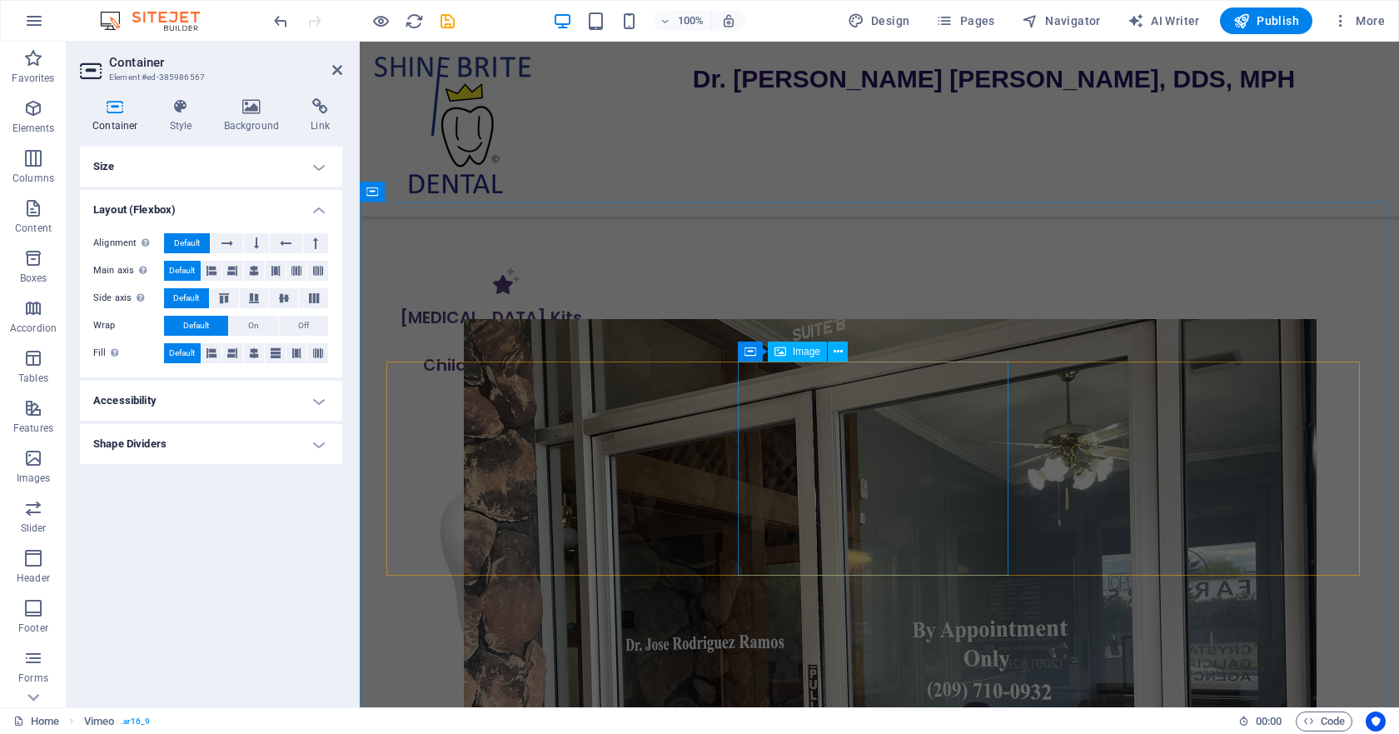
scroll to position [0, 0]
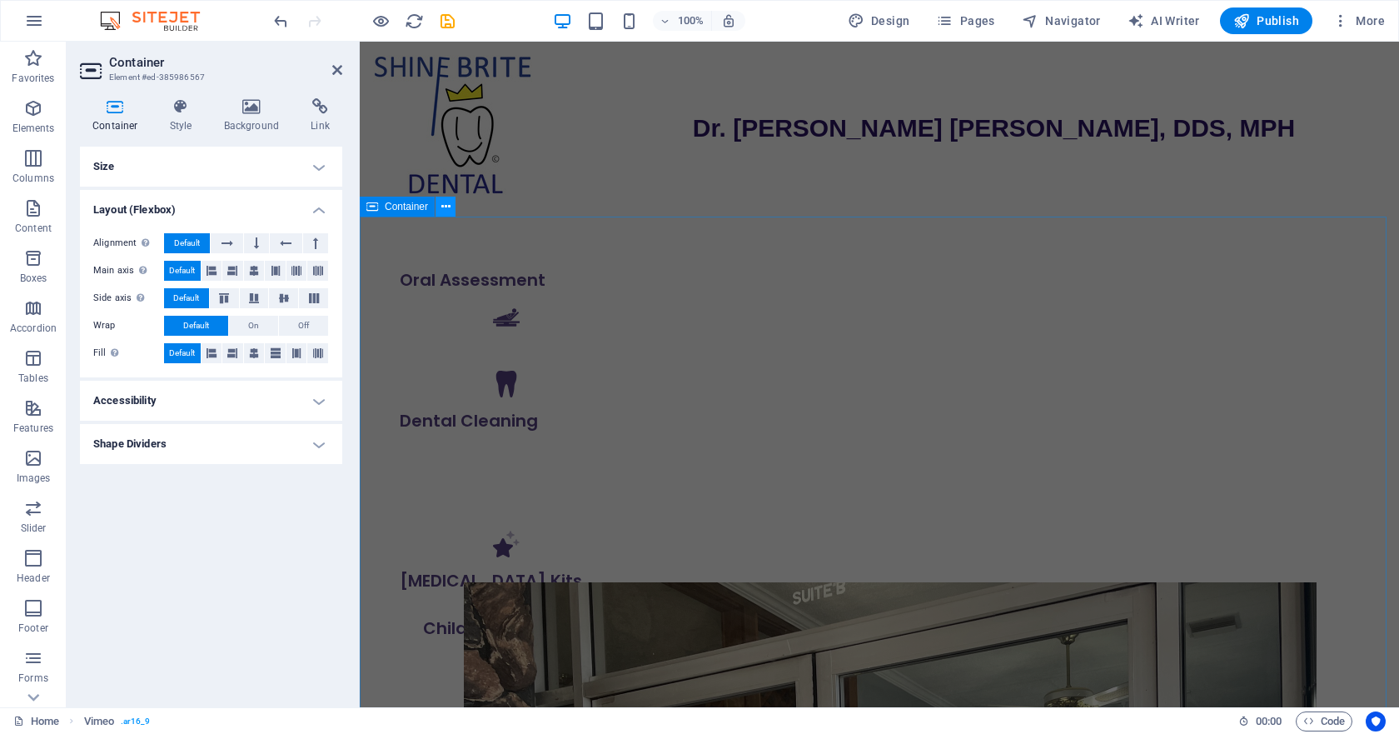
click at [446, 214] on icon at bounding box center [445, 206] width 9 height 17
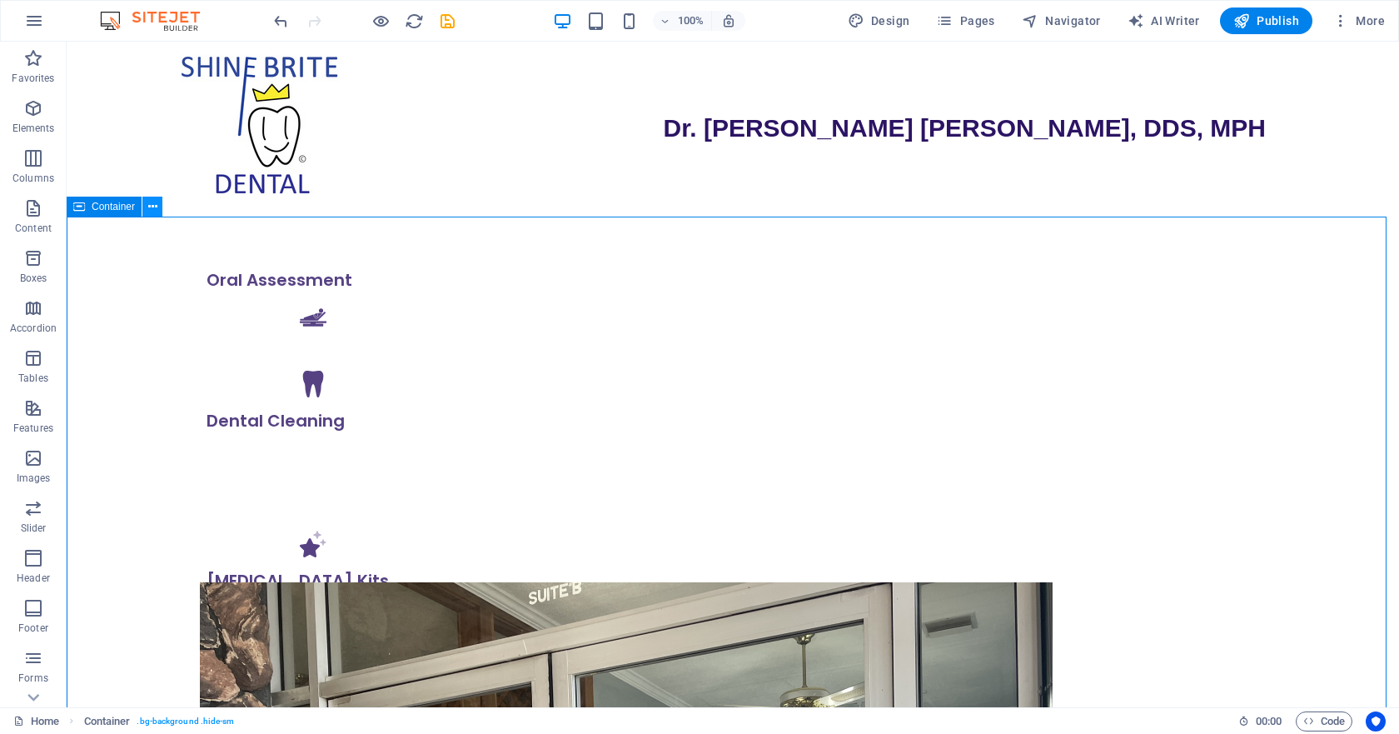
click at [152, 213] on icon at bounding box center [152, 206] width 9 height 17
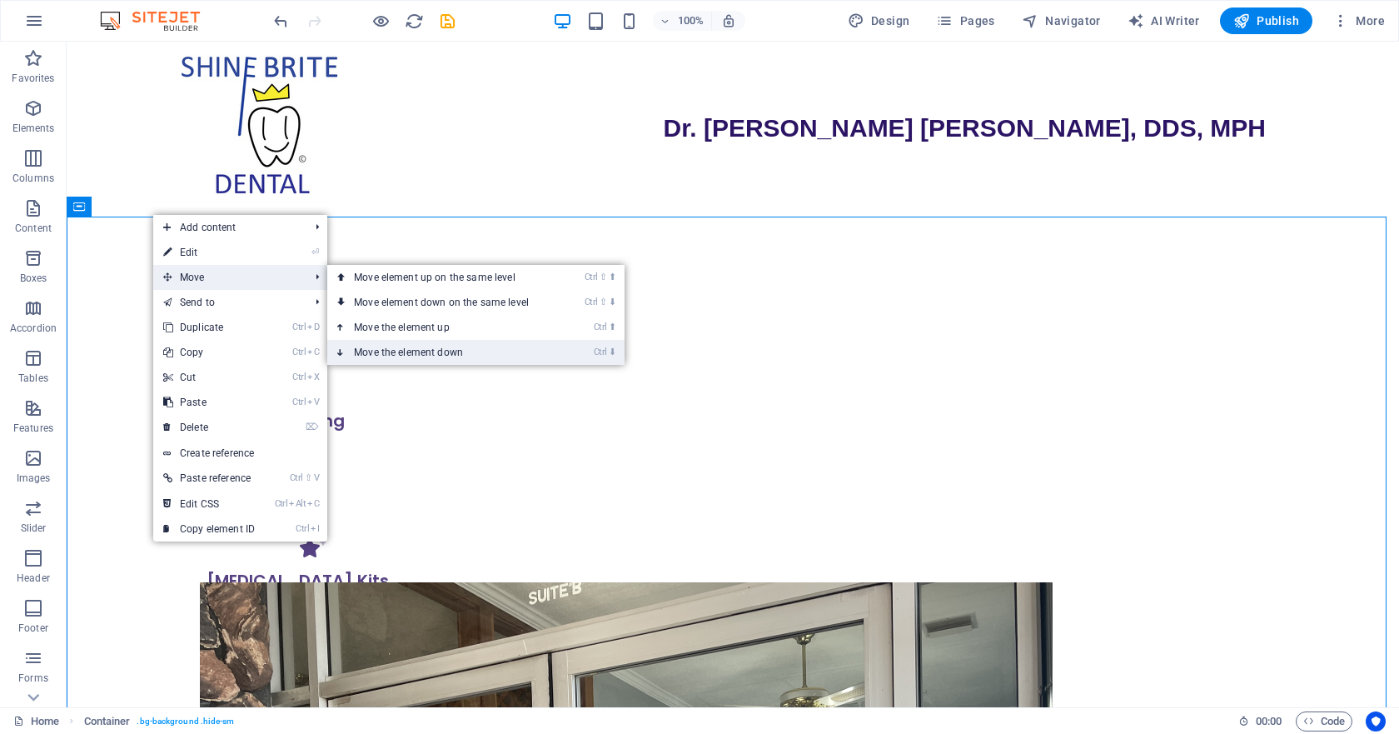
click at [406, 346] on link "Ctrl ⬇ Move the element down" at bounding box center [444, 352] width 235 height 25
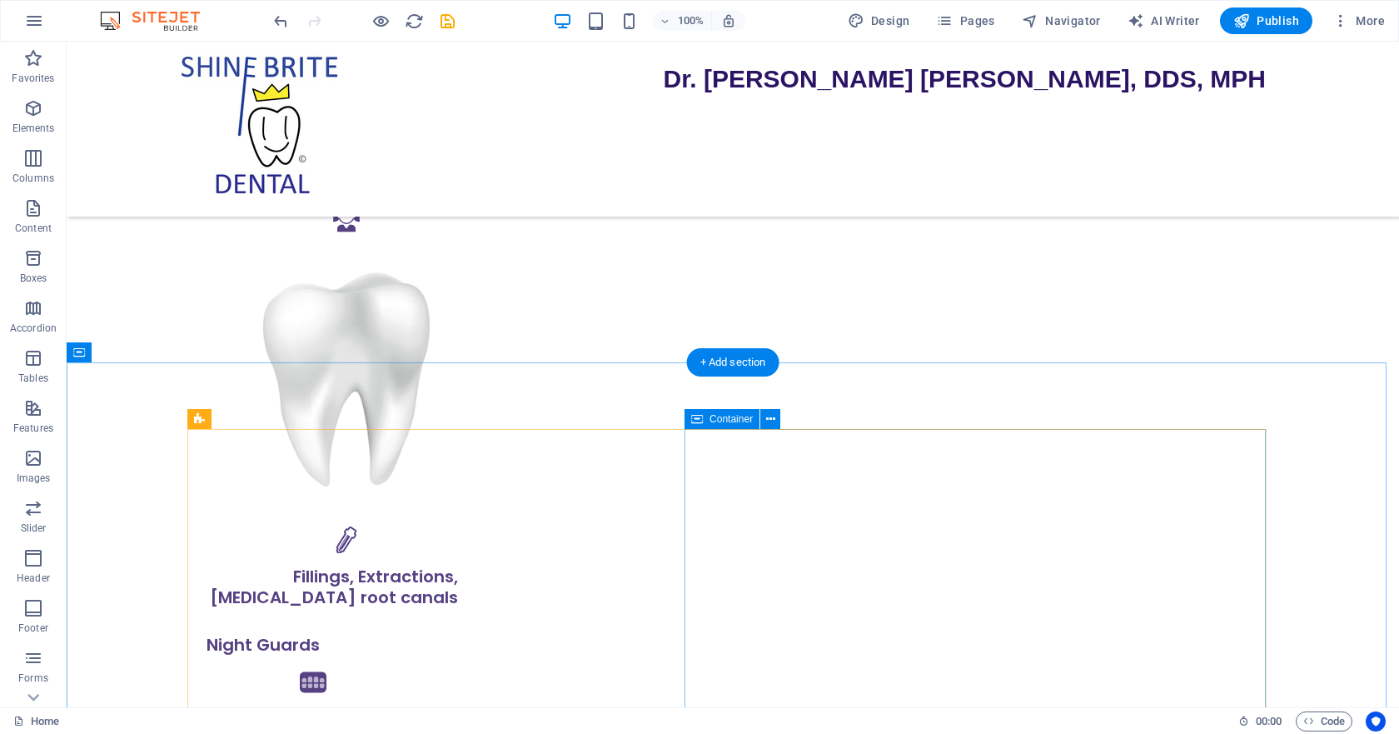
scroll to position [1249, 0]
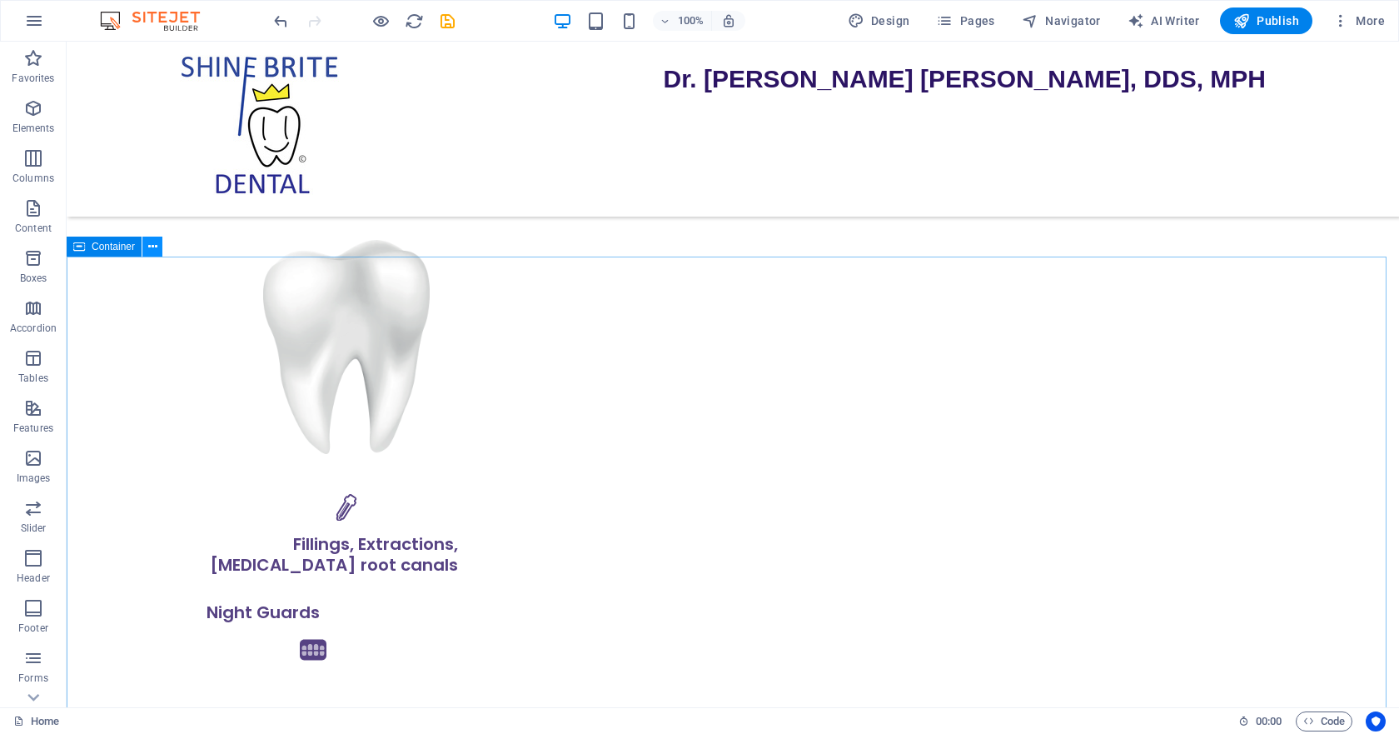
click at [154, 251] on icon at bounding box center [152, 246] width 9 height 17
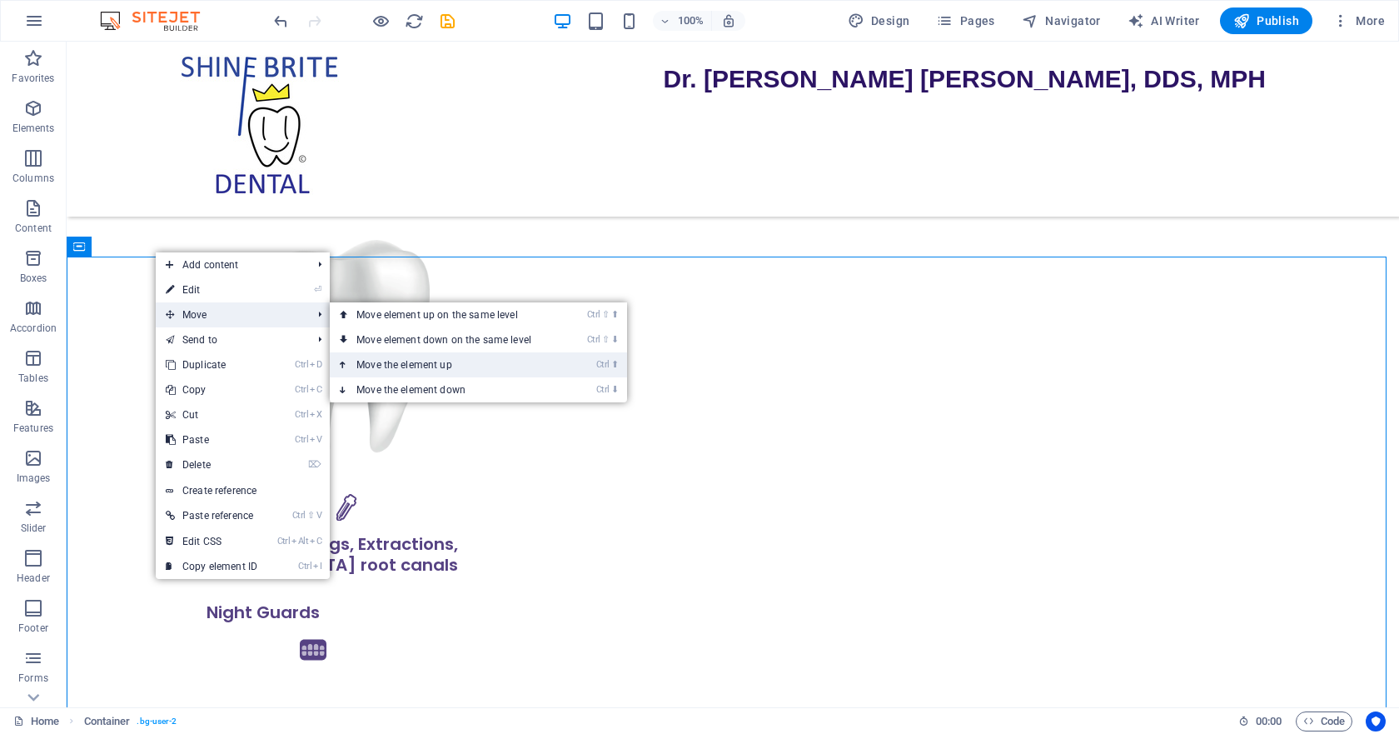
click at [388, 359] on link "Ctrl ⬆ Move the element up" at bounding box center [447, 364] width 235 height 25
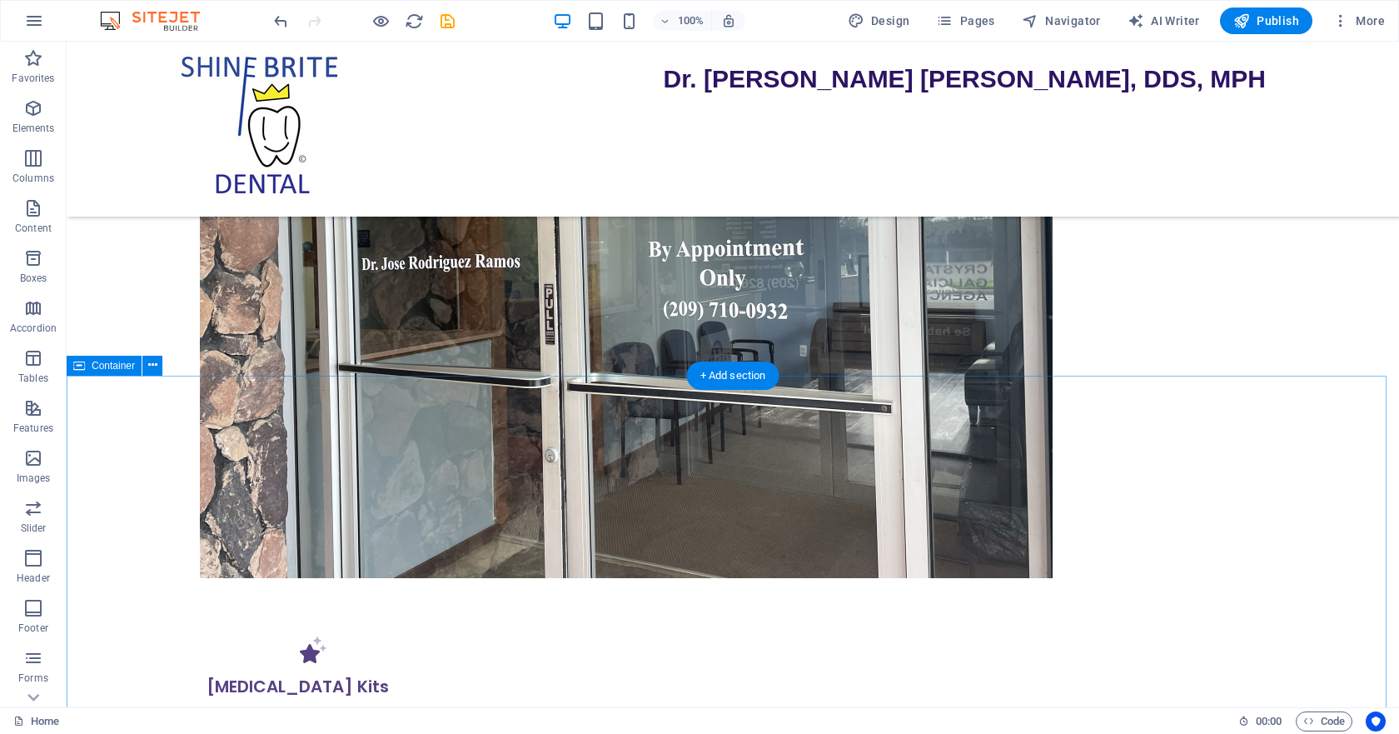
scroll to position [583, 0]
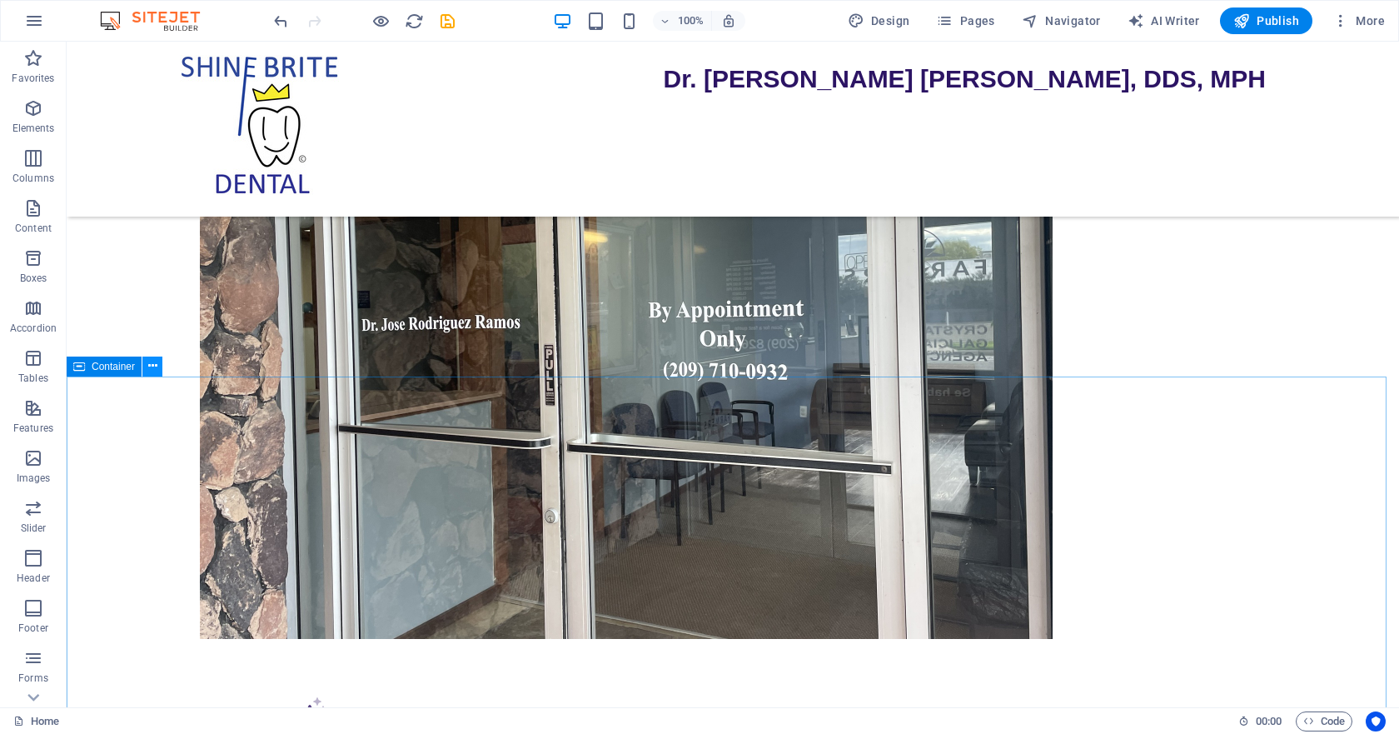
click at [150, 369] on icon at bounding box center [152, 365] width 9 height 17
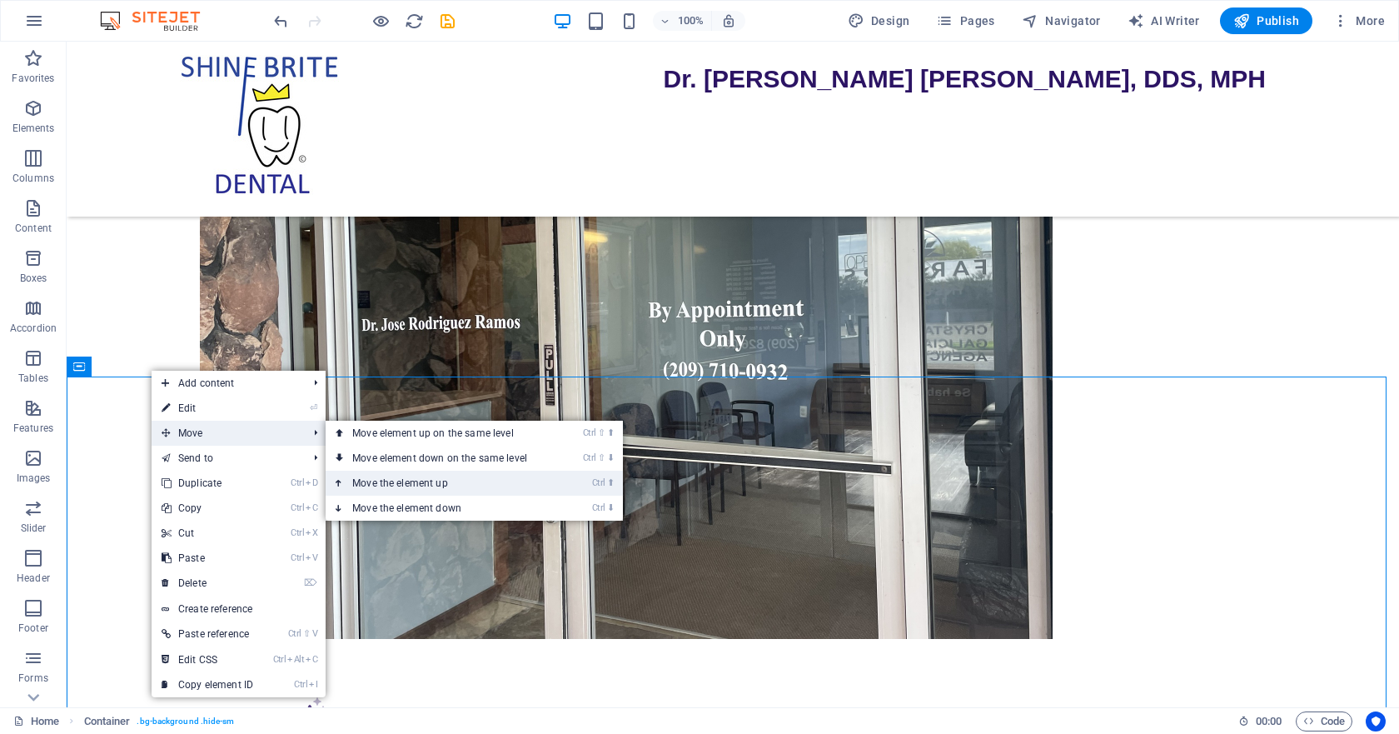
click at [379, 485] on link "Ctrl ⬆ Move the element up" at bounding box center [443, 483] width 235 height 25
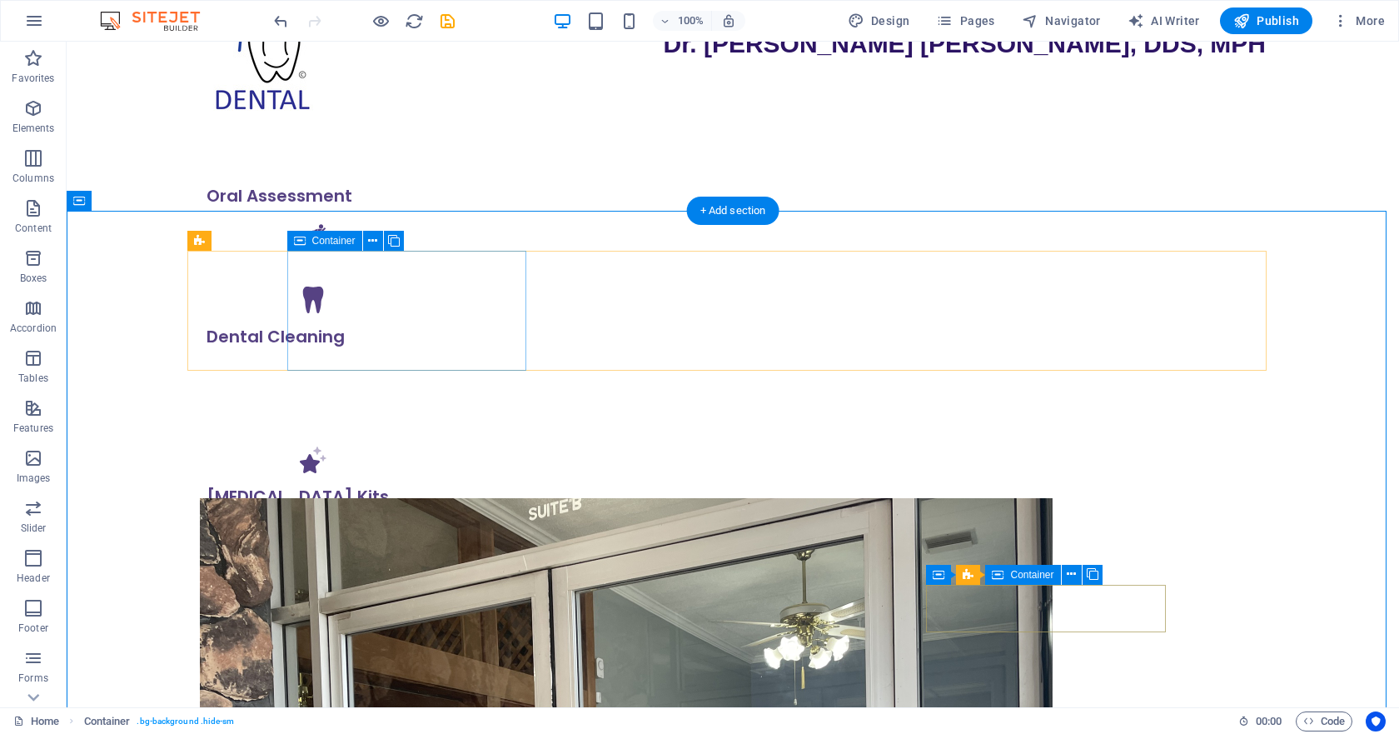
scroll to position [0, 0]
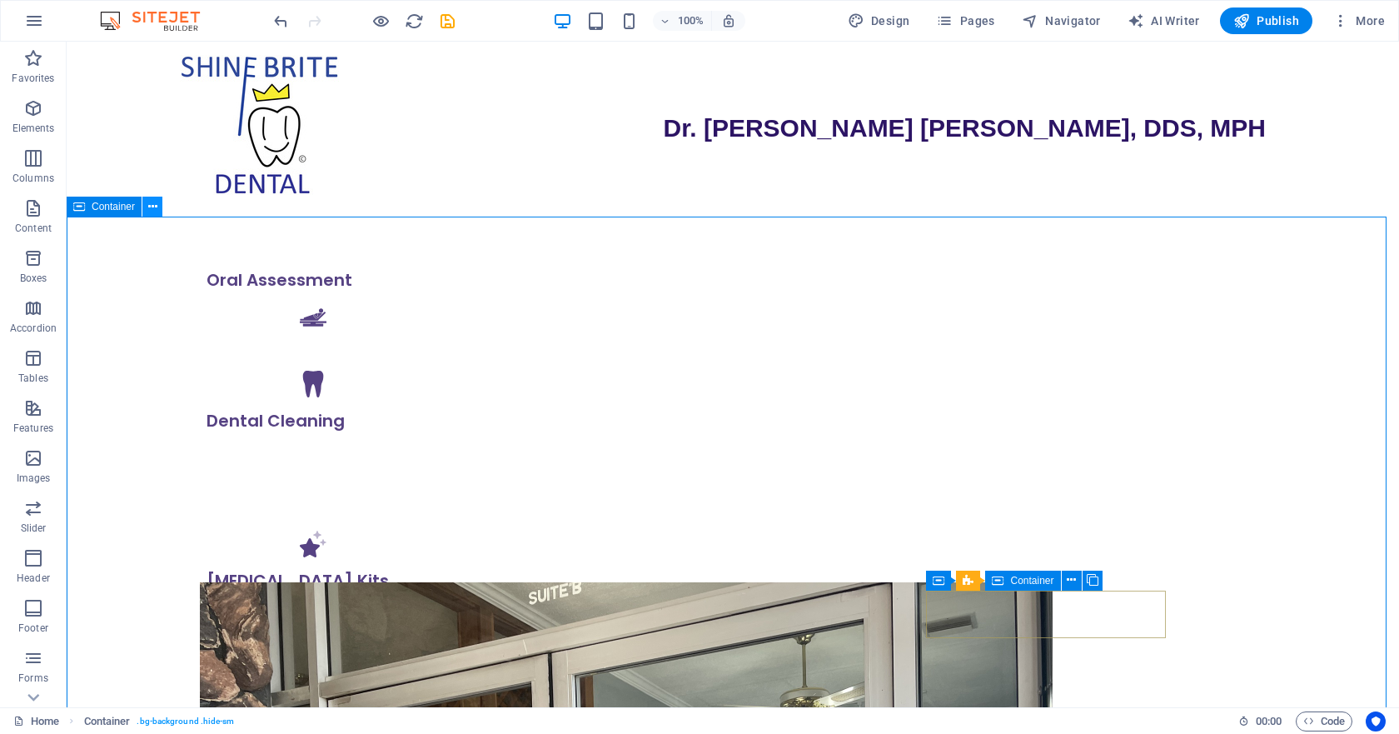
click at [157, 207] on button at bounding box center [152, 207] width 20 height 20
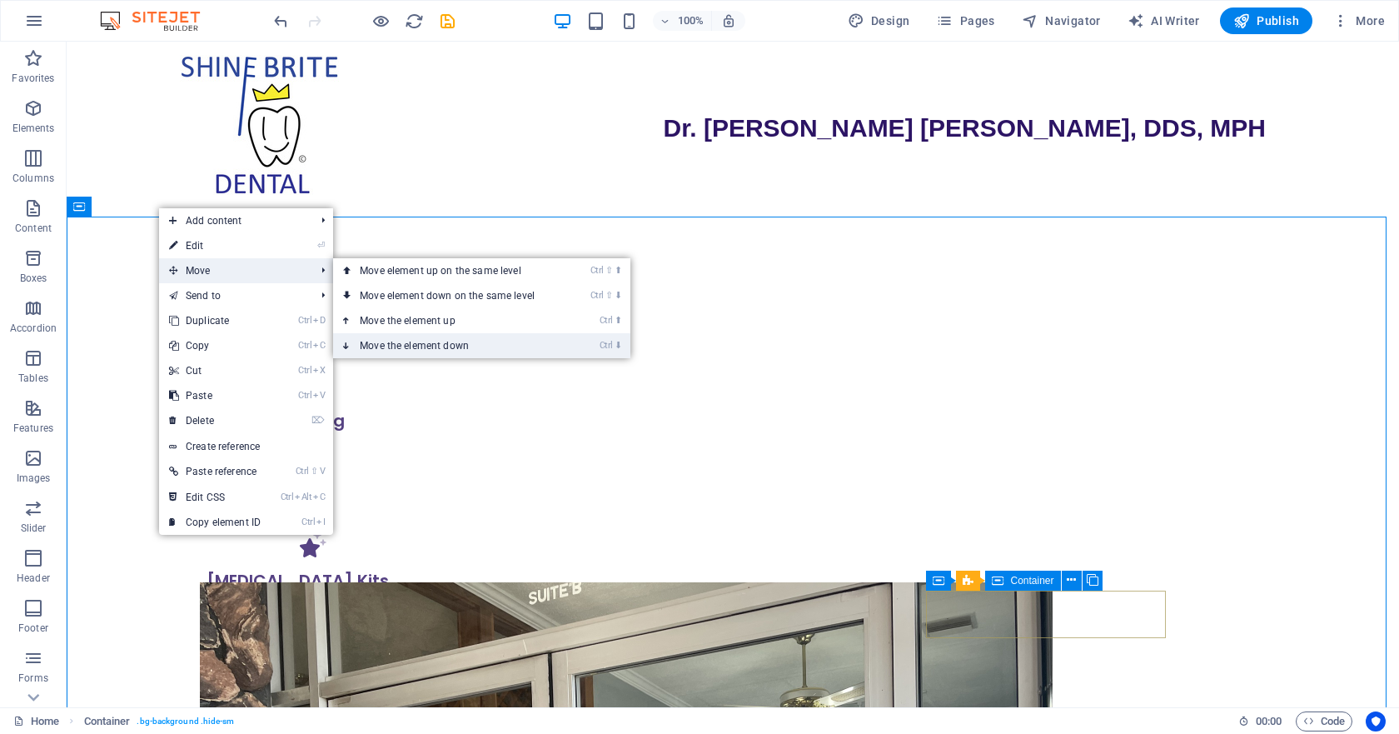
click at [419, 339] on link "Ctrl ⬇ Move the element down" at bounding box center [450, 345] width 235 height 25
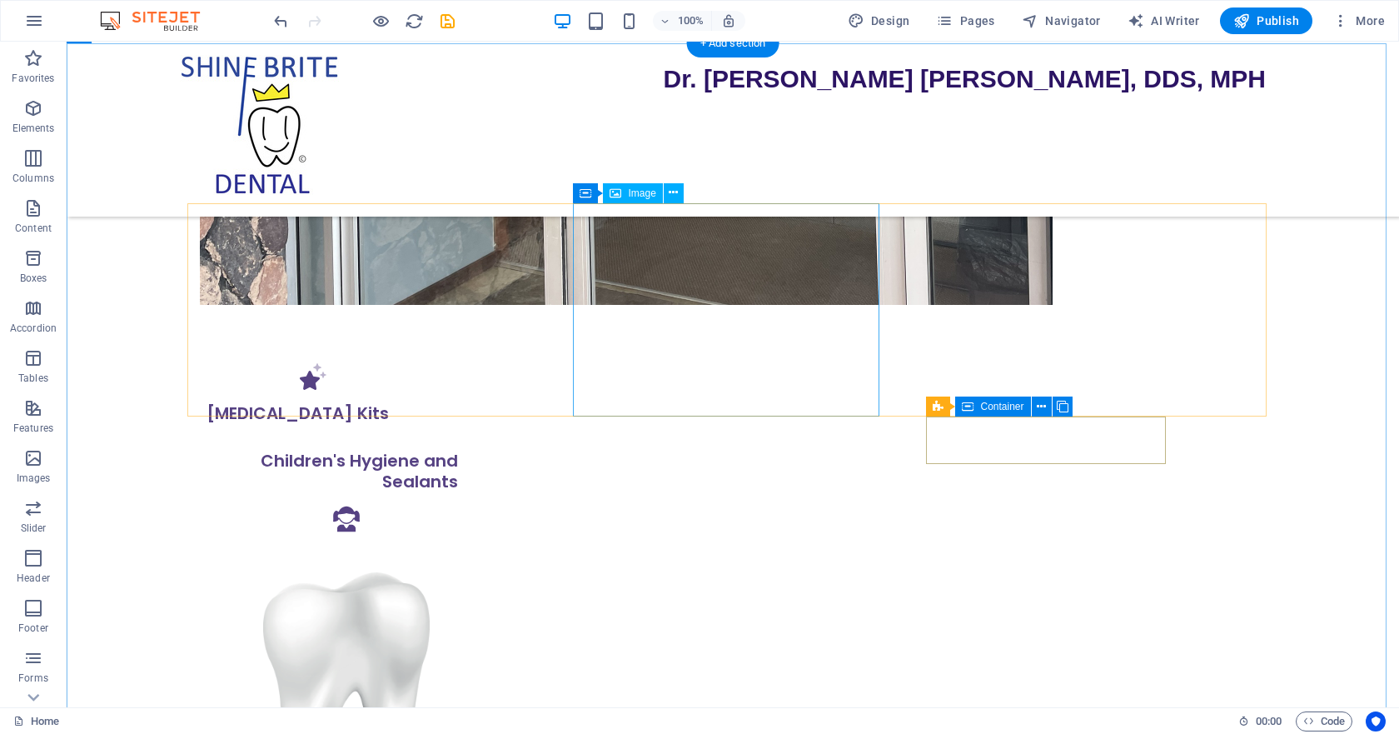
scroll to position [1083, 0]
